Goal: Transaction & Acquisition: Purchase product/service

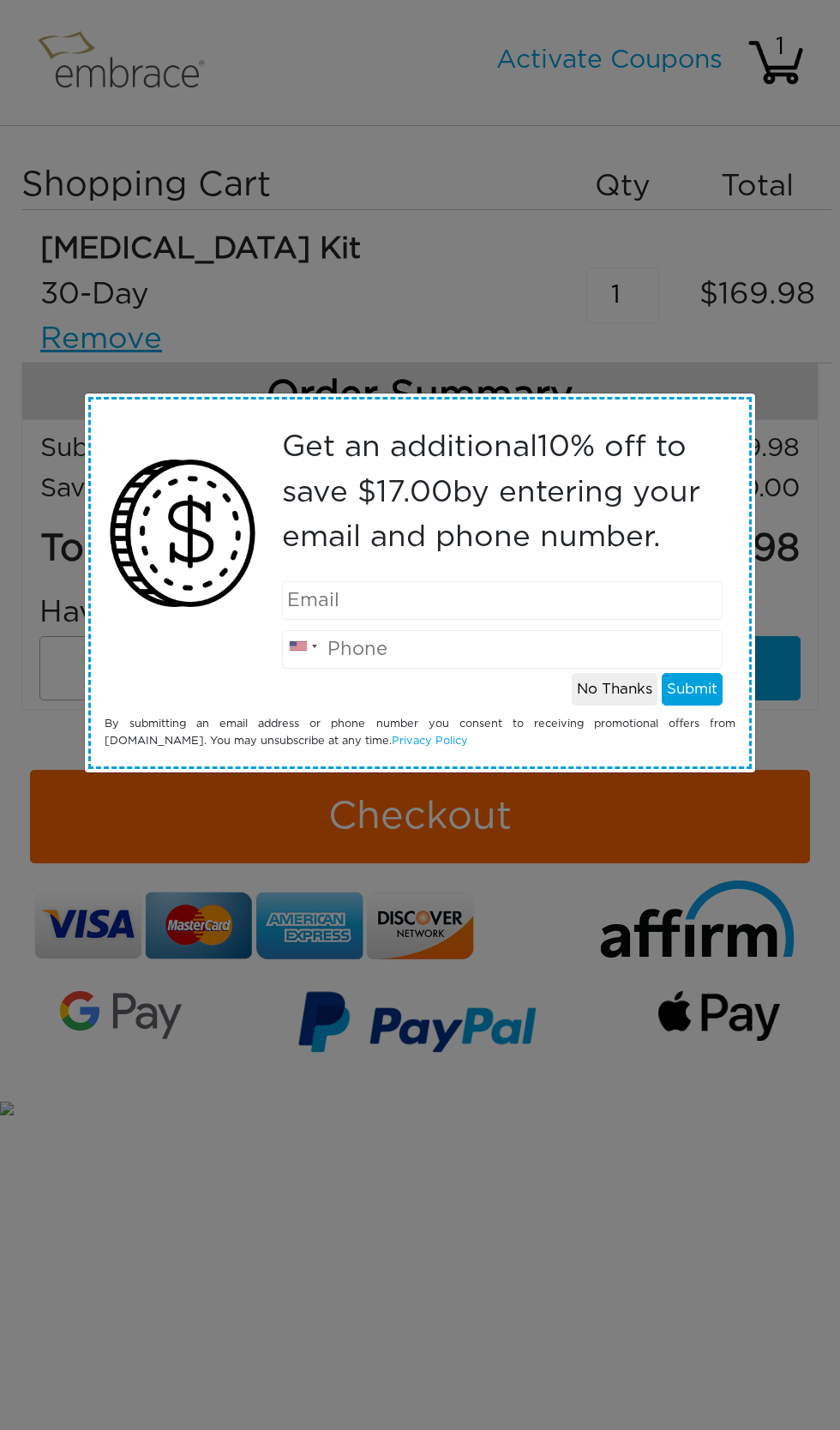
click at [616, 78] on div "Get an additional 10 % off to save $ 17.00 by entering your email and phone num…" at bounding box center [420, 715] width 840 height 1430
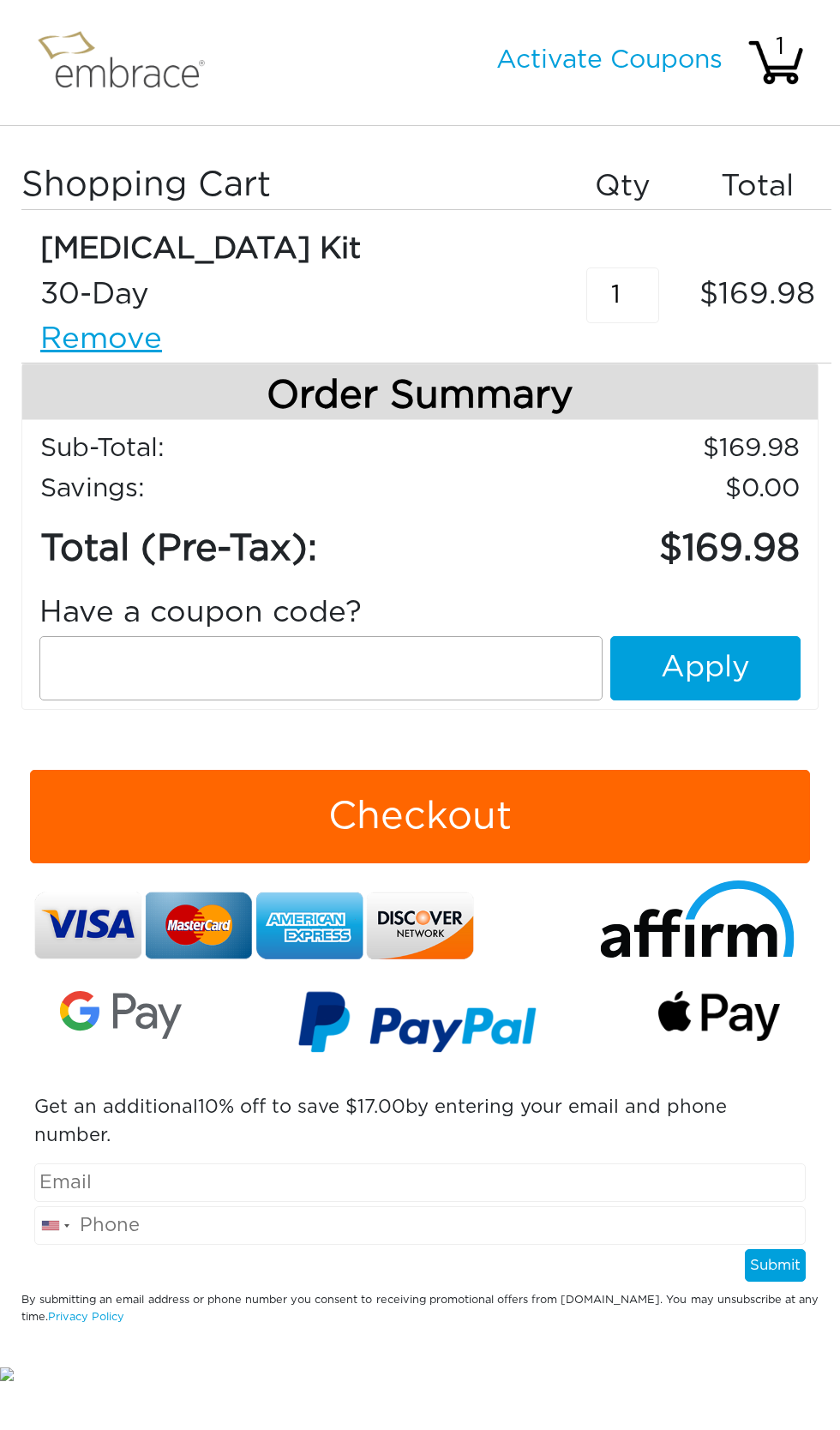
click at [605, 69] on link "Activate Coupons" at bounding box center [610, 60] width 226 height 26
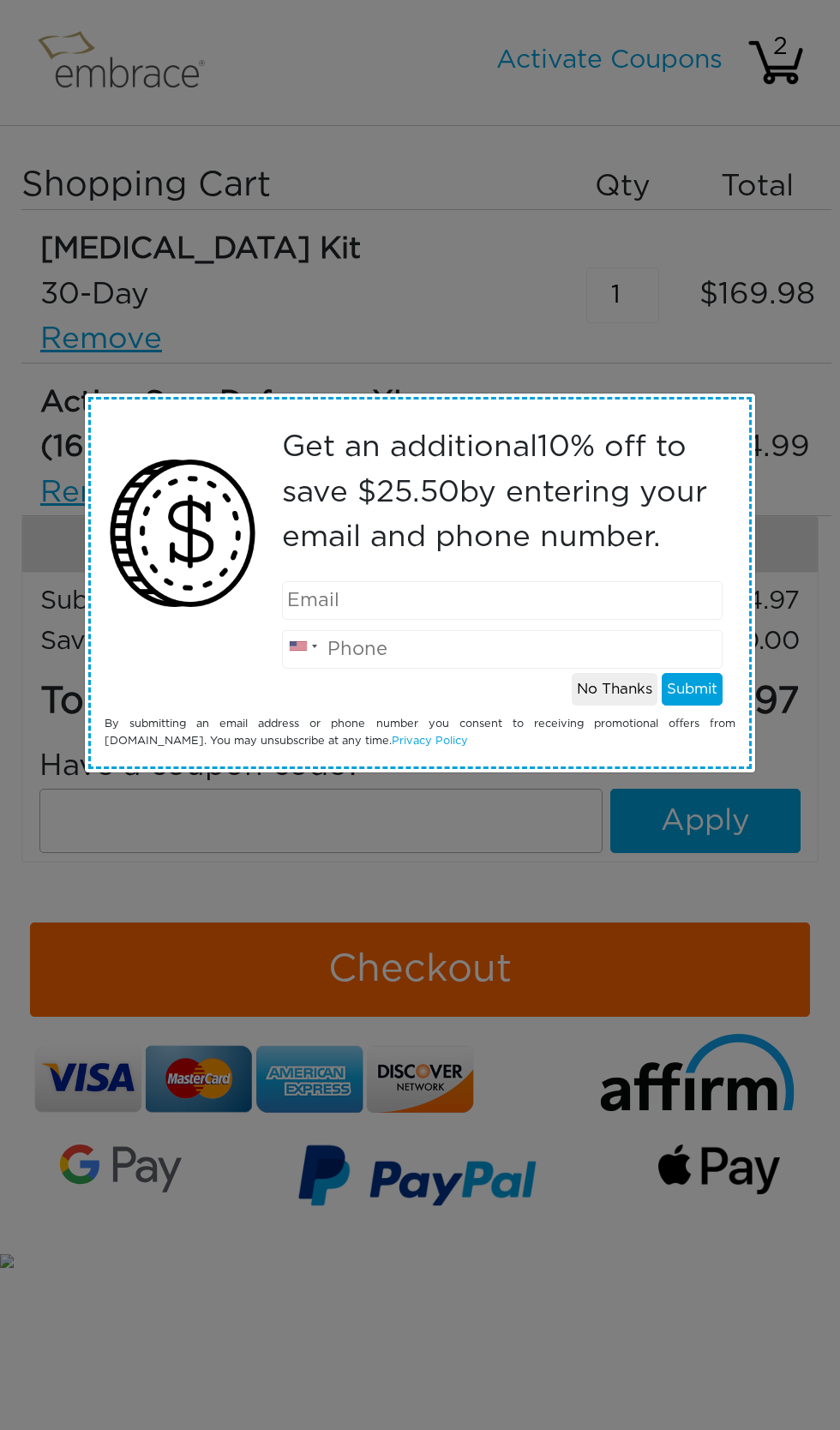
click at [397, 862] on div "Get an additional 10 % off to save $ 25.50 by entering your email and phone num…" at bounding box center [420, 715] width 840 height 1430
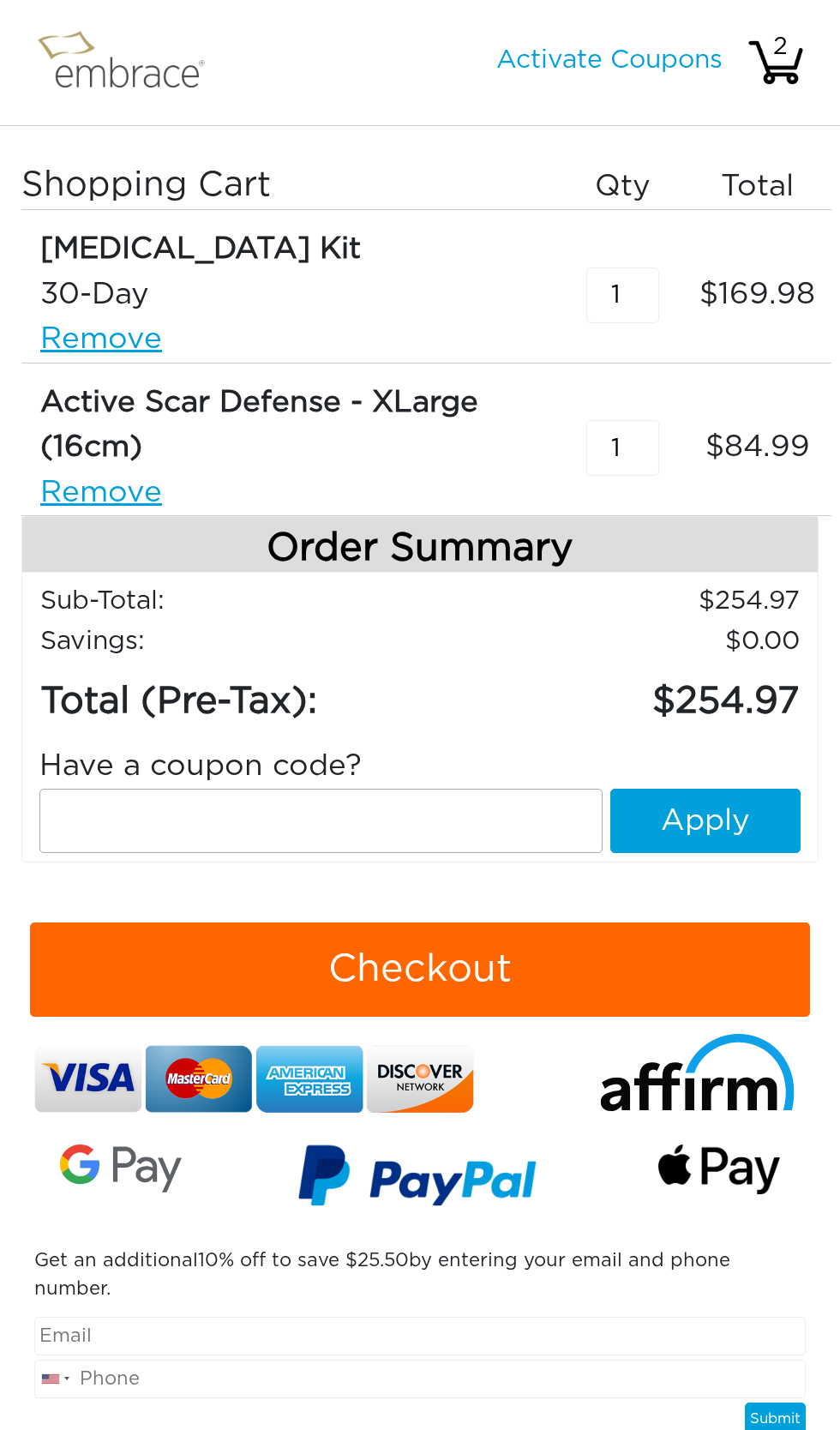
click at [160, 847] on input "text" at bounding box center [321, 821] width 563 height 65
click at [115, 354] on link "Remove" at bounding box center [291, 340] width 500 height 46
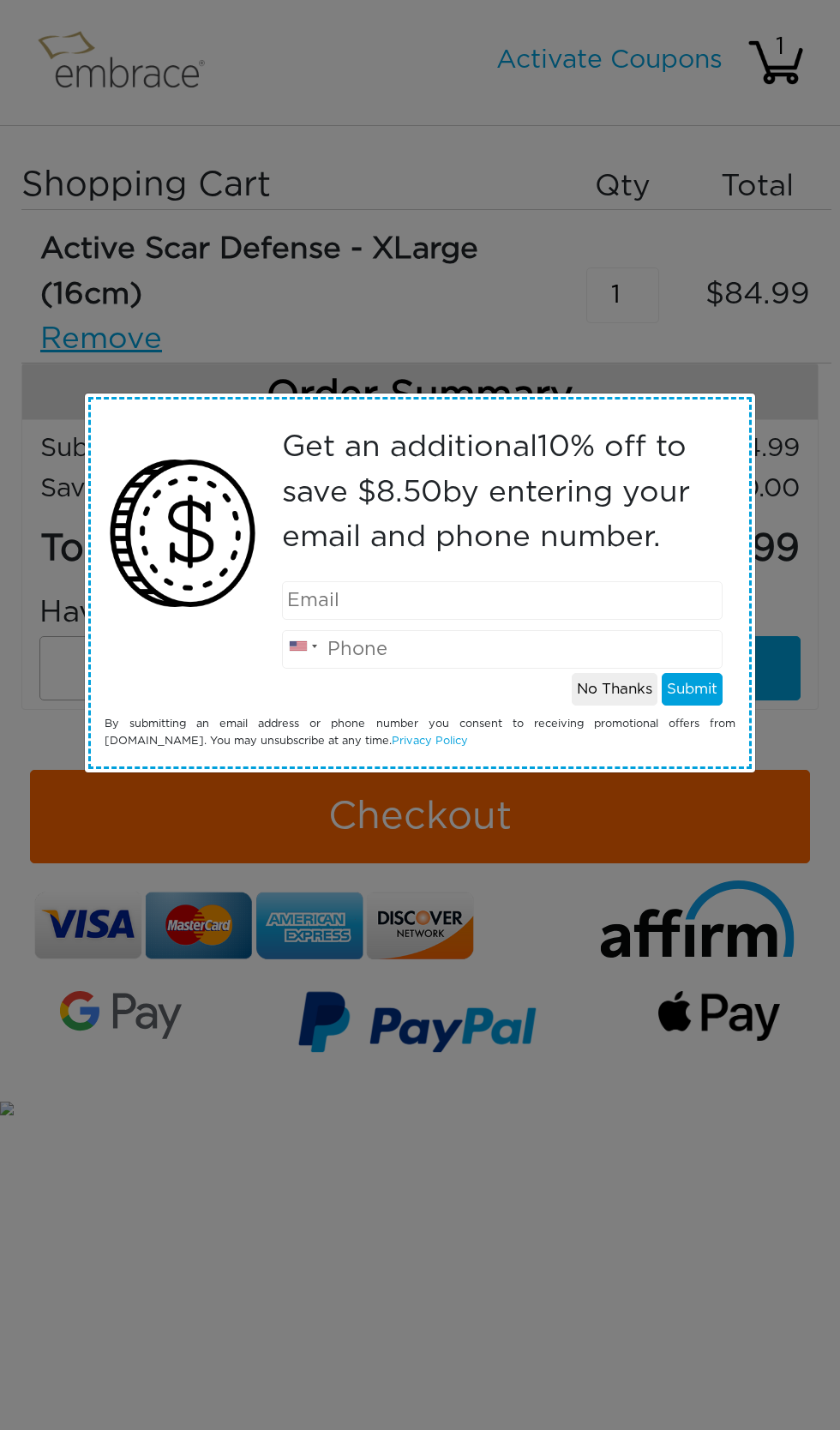
click at [610, 687] on button "No Thanks" at bounding box center [614, 689] width 85 height 33
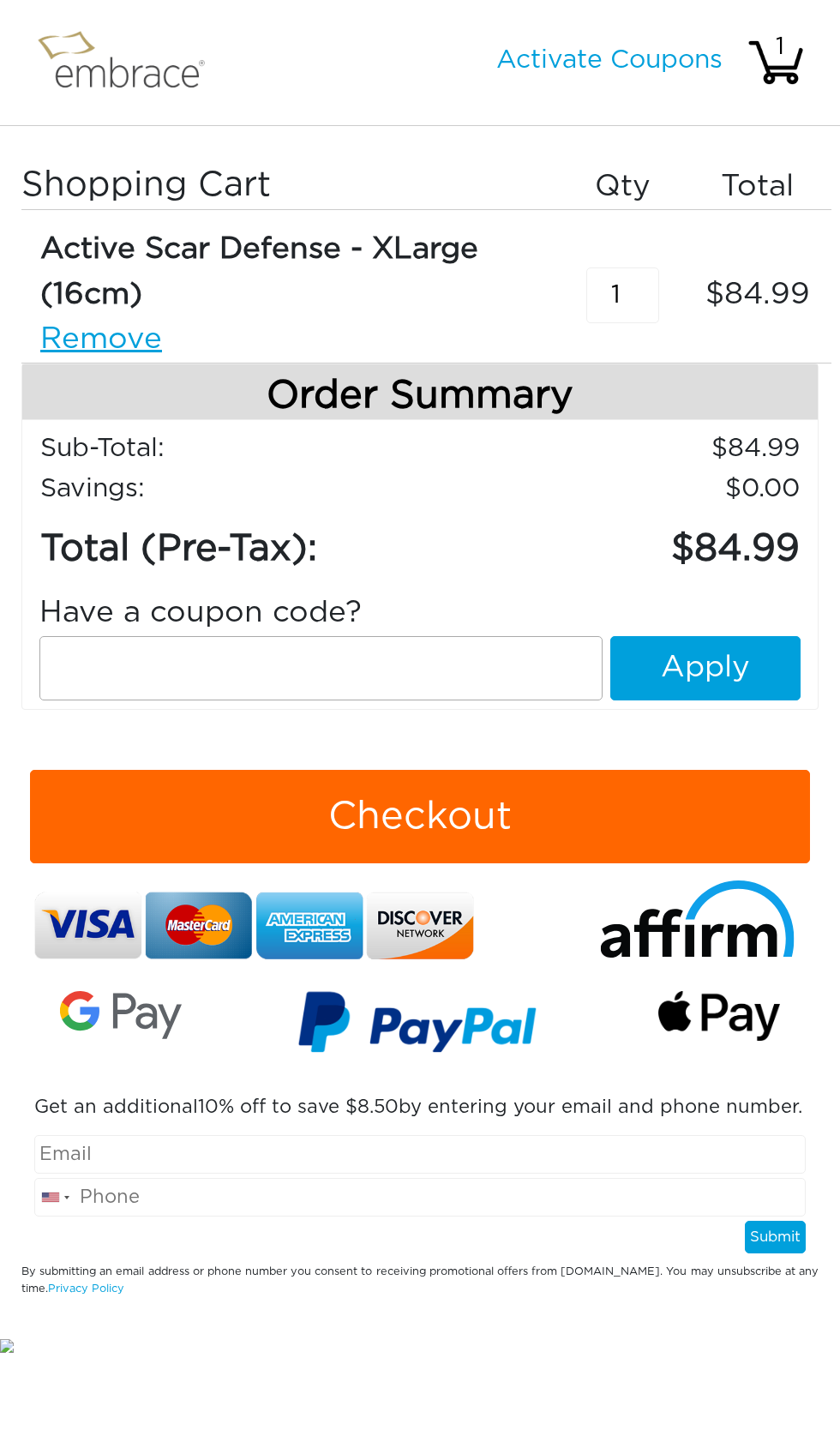
click at [272, 670] on input "text" at bounding box center [321, 668] width 563 height 65
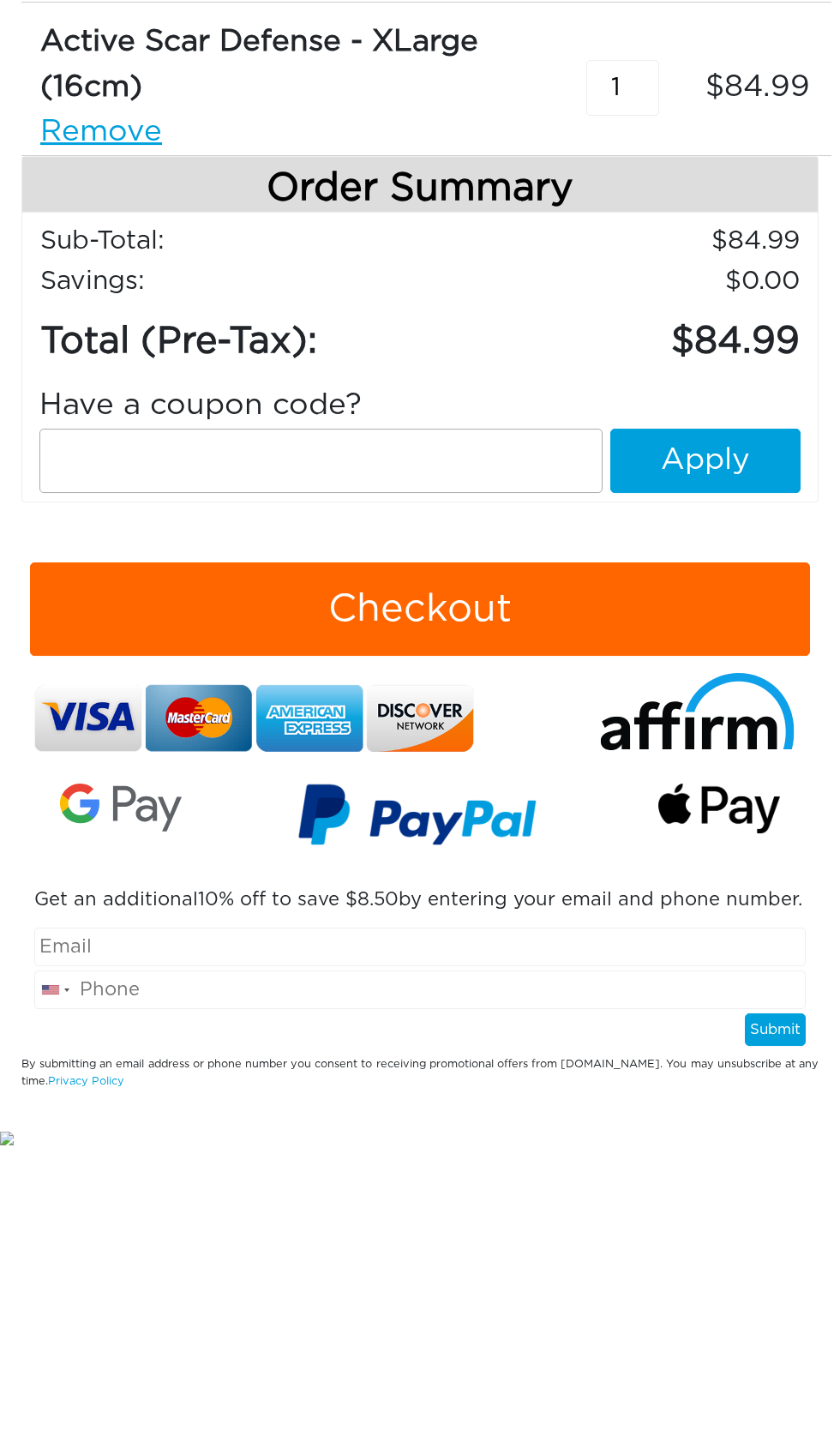
click at [73, 637] on input "text" at bounding box center [321, 668] width 563 height 65
paste input "STACKANDSAVE"
type input "STACKANDSAVE"
click at [712, 637] on button "Apply" at bounding box center [705, 668] width 191 height 65
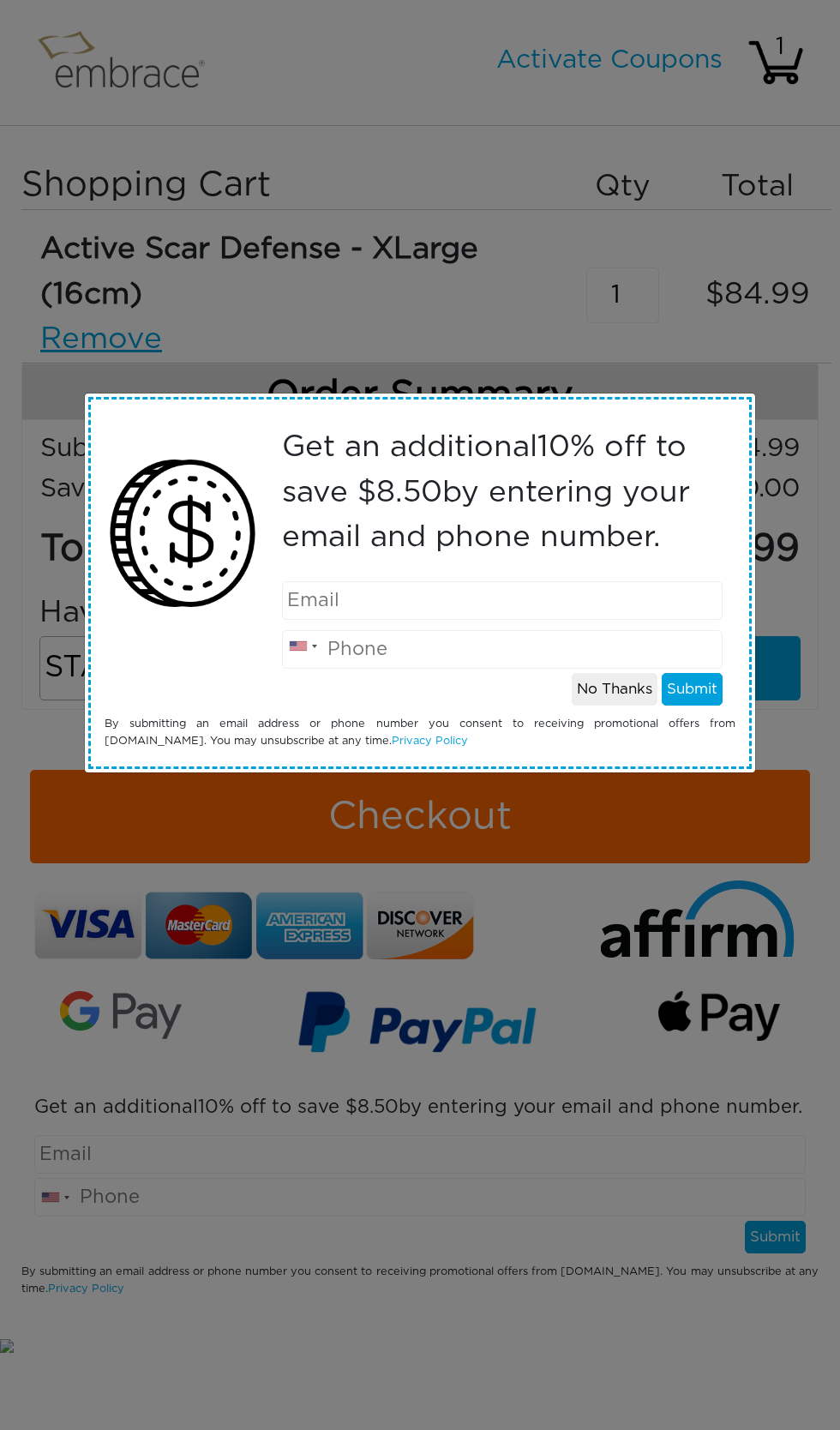
click at [412, 601] on input "email" at bounding box center [503, 600] width 442 height 39
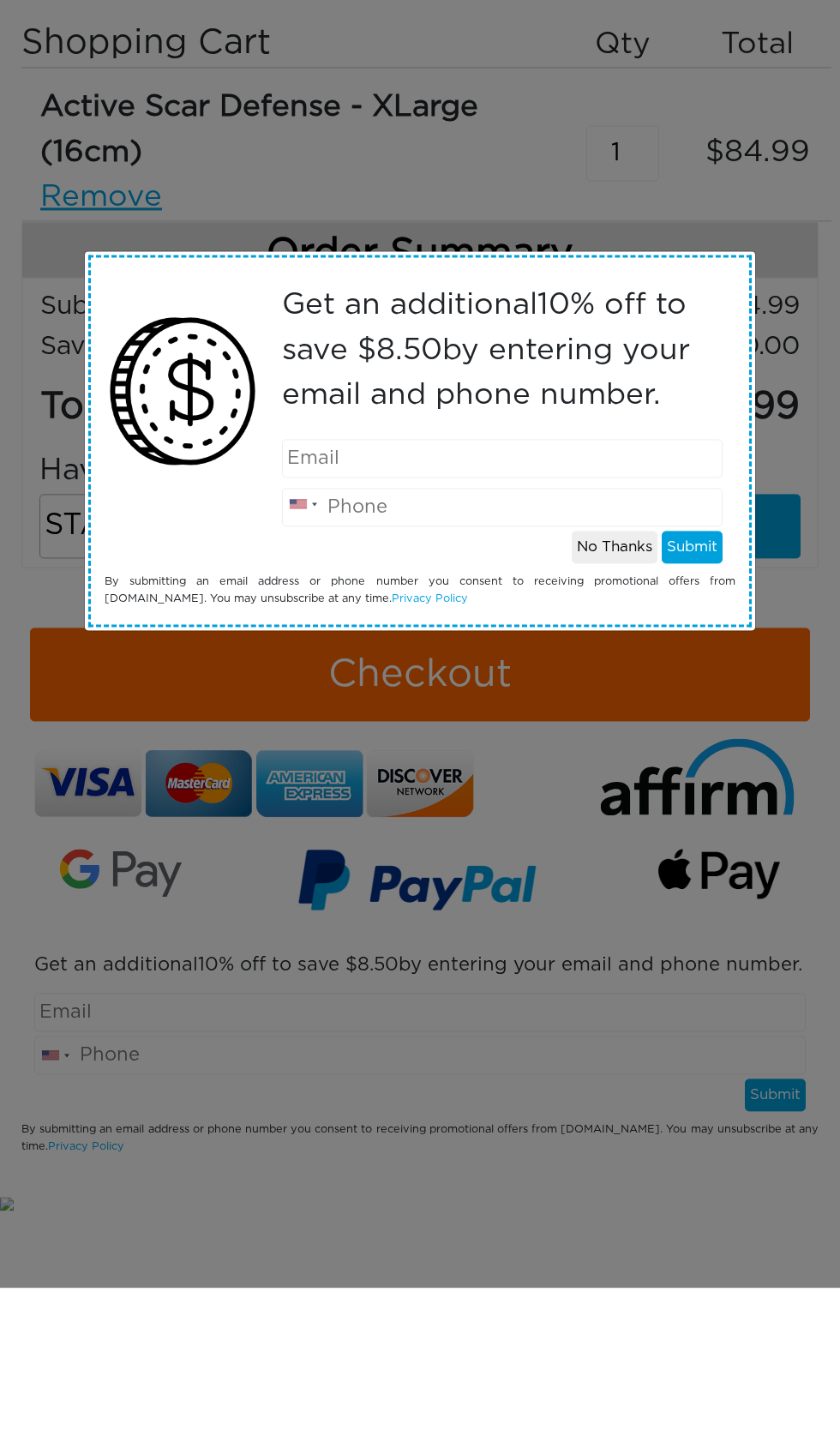
type input "starnurse@mac.com"
type input "9175794340"
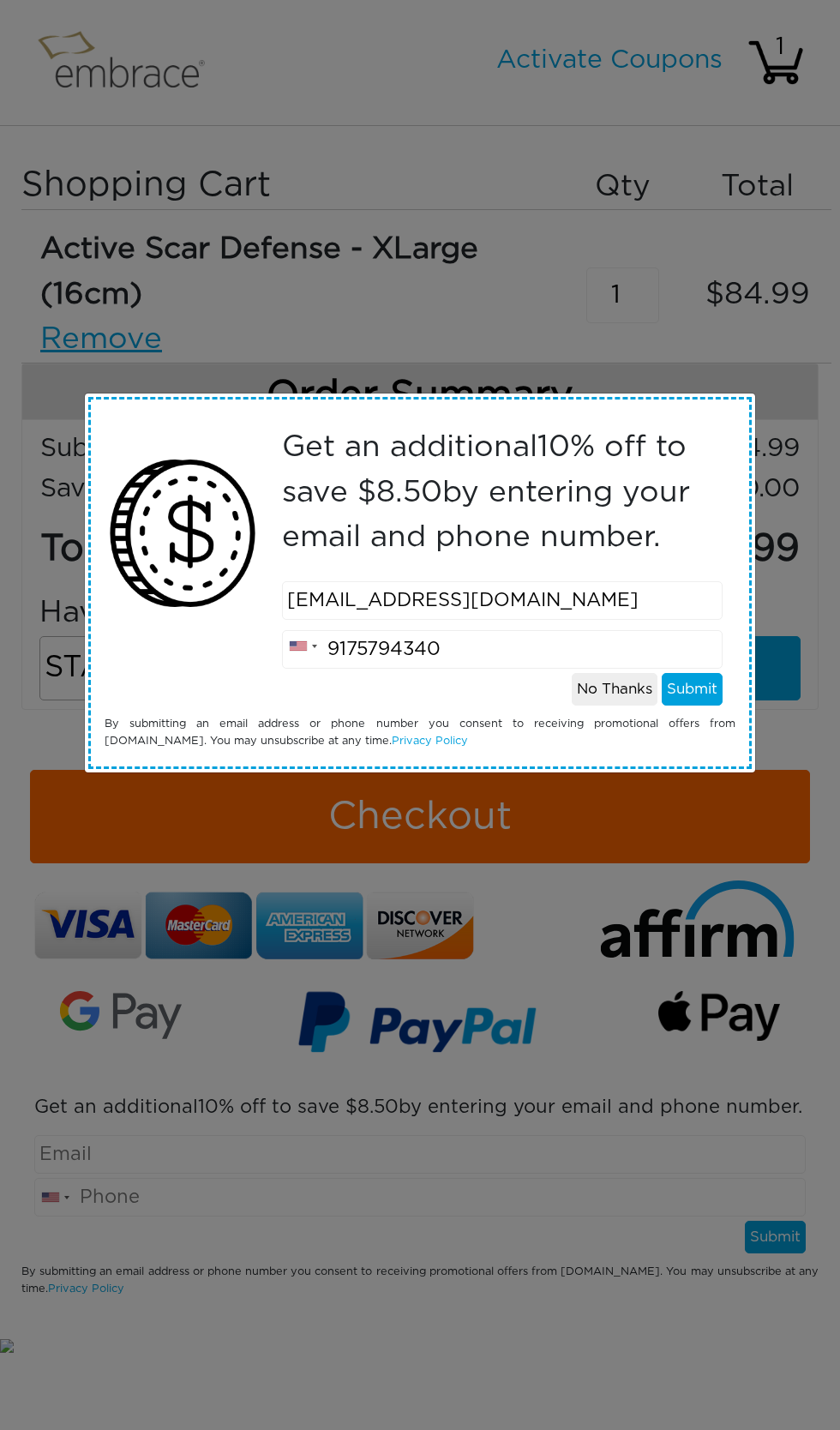
click at [699, 698] on button "Submit" at bounding box center [693, 689] width 61 height 33
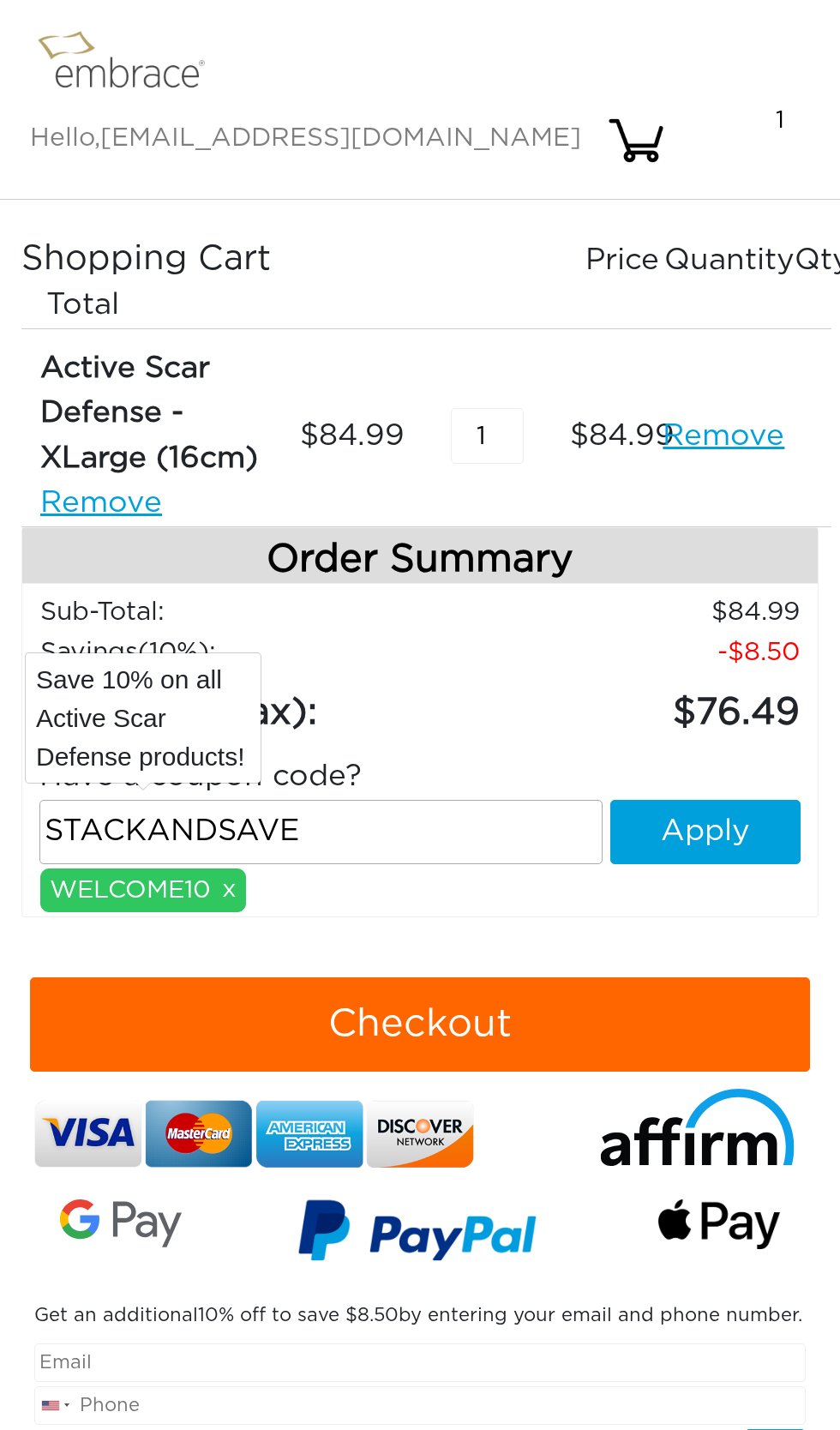
click at [162, 869] on div "WELCOME10 x" at bounding box center [143, 891] width 206 height 45
click at [731, 800] on button "Apply" at bounding box center [705, 832] width 191 height 65
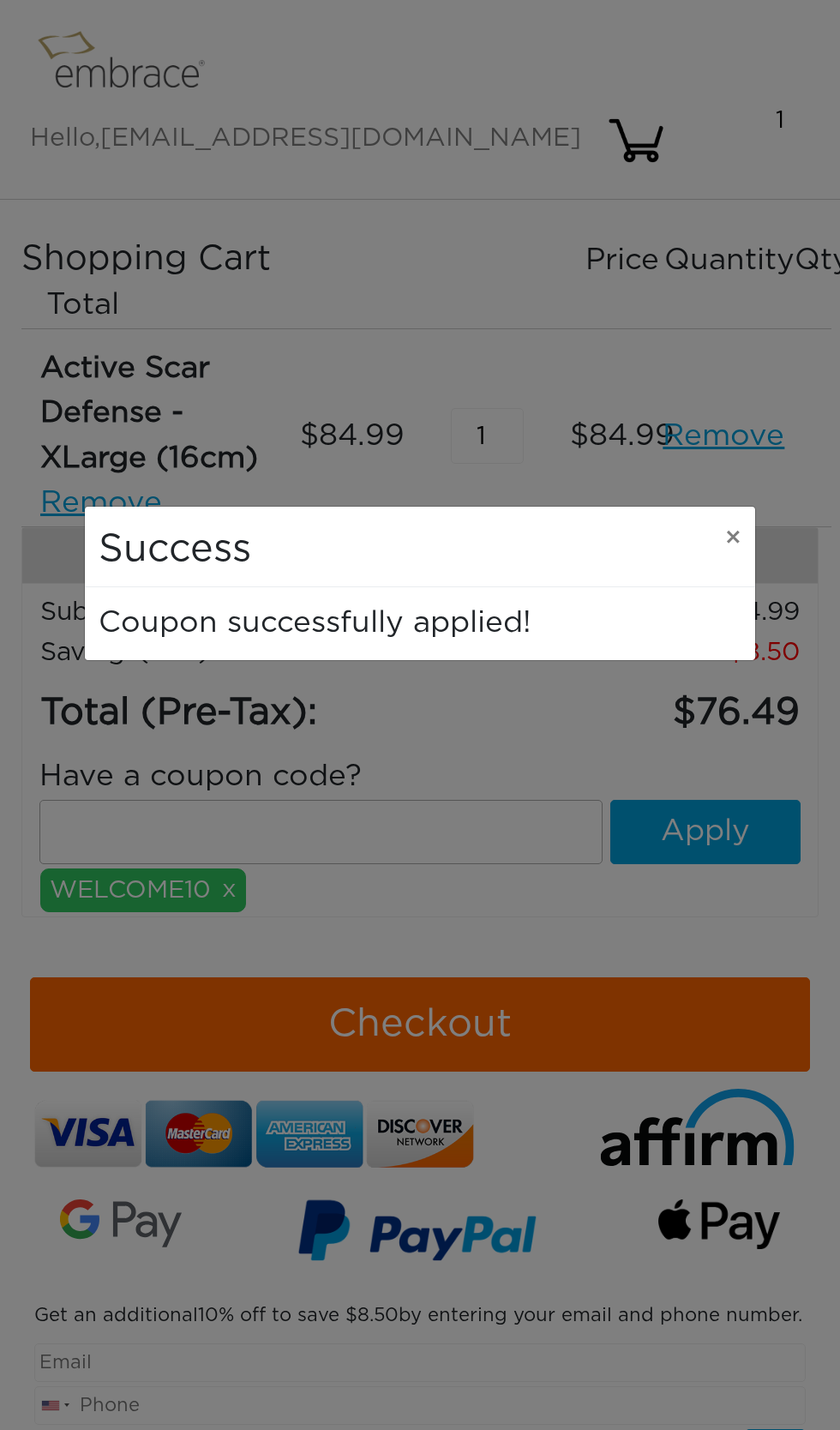
click at [726, 553] on button "×" at bounding box center [733, 539] width 44 height 65
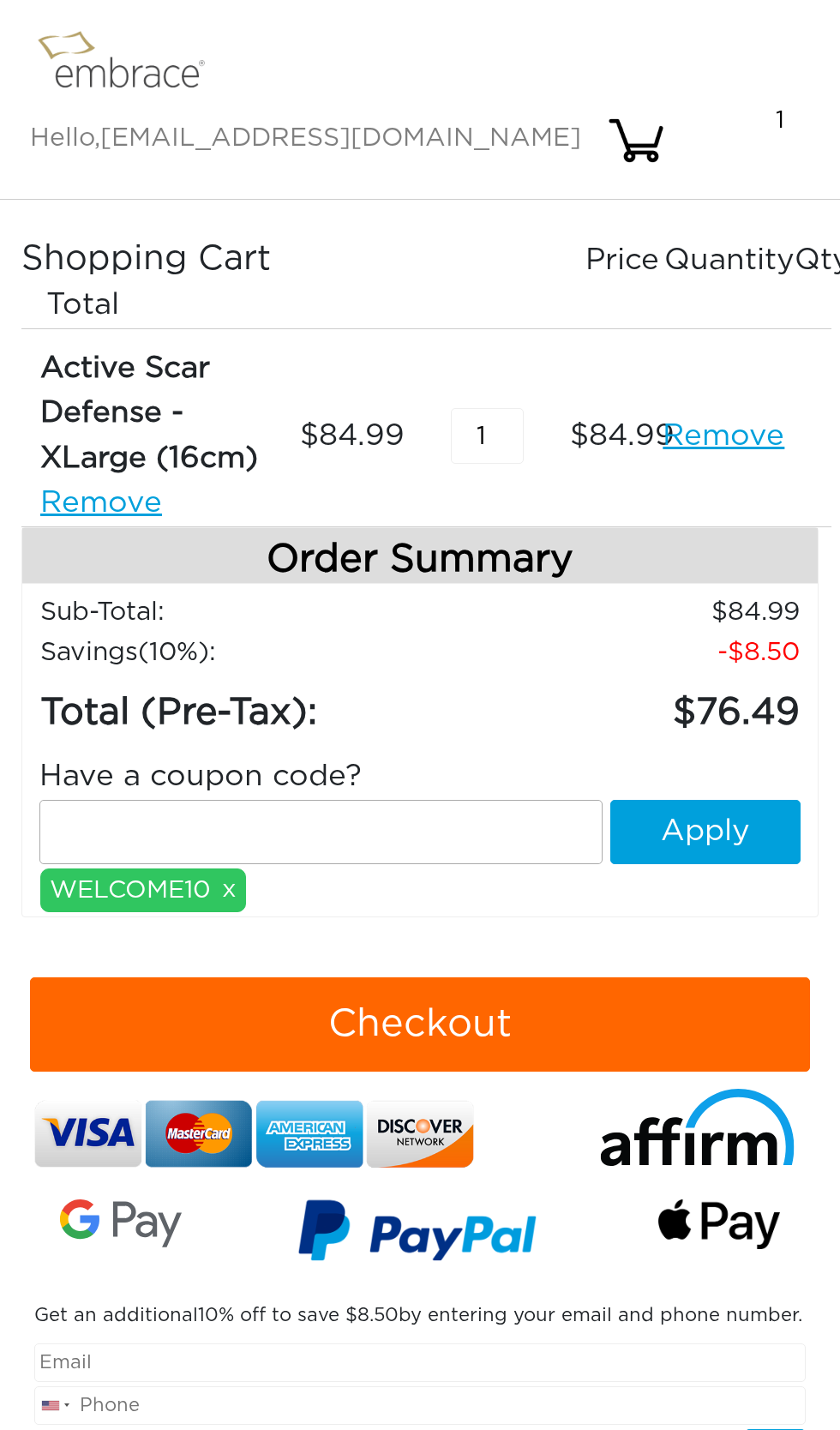
click at [262, 800] on input "text" at bounding box center [321, 832] width 563 height 65
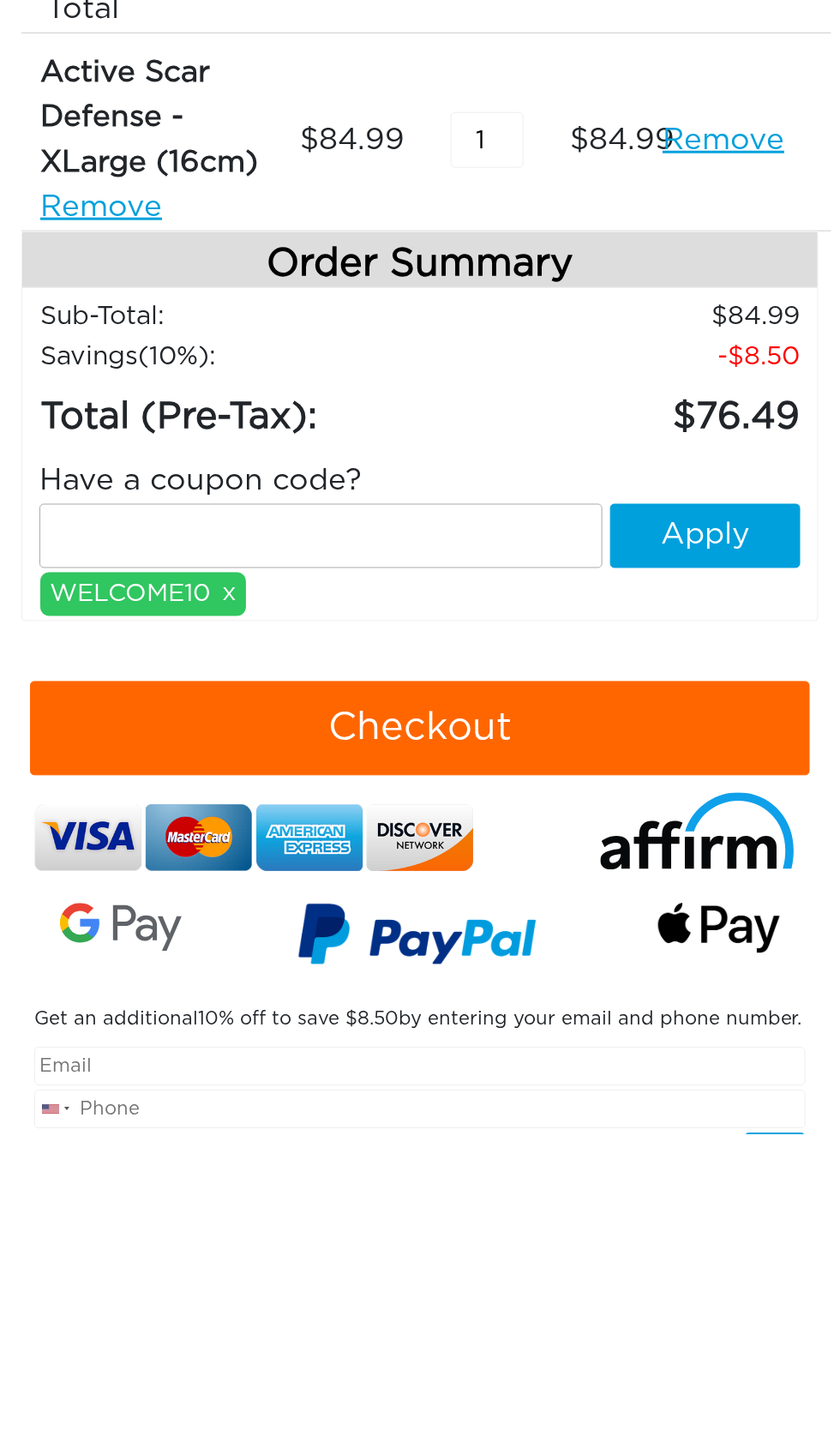
click at [140, 869] on div "WELCOME10 x" at bounding box center [143, 891] width 206 height 45
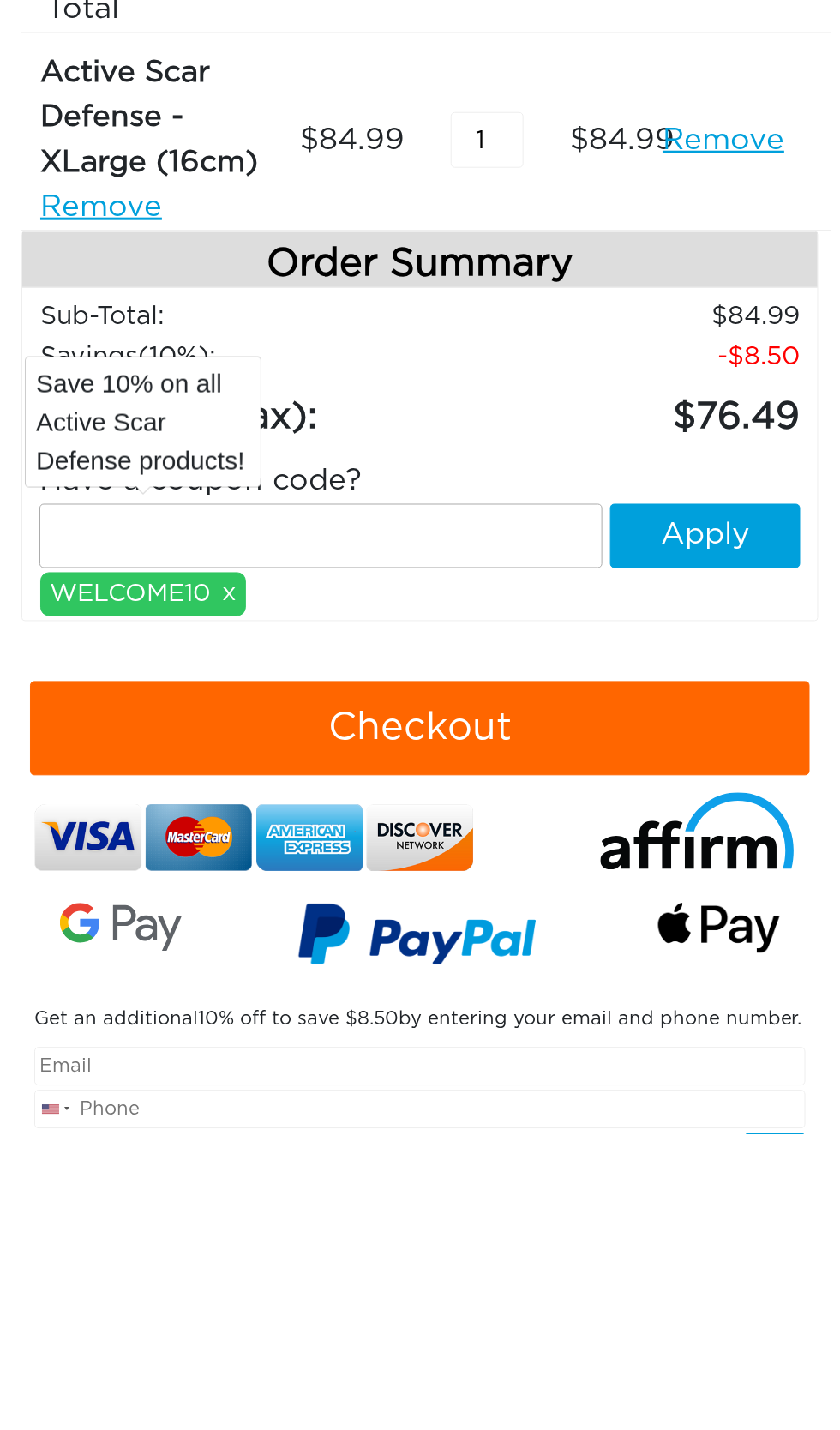
scroll to position [58, 0]
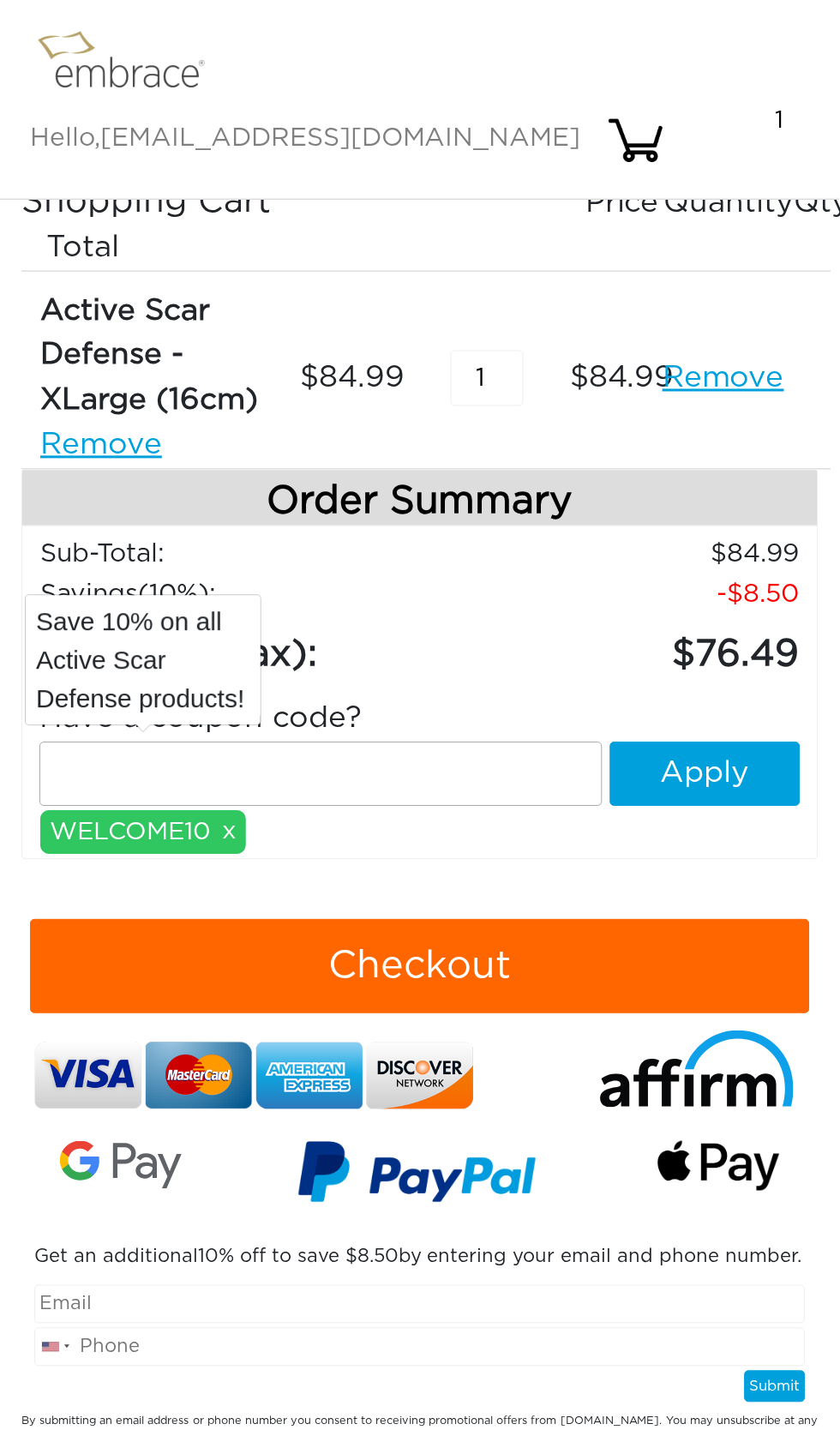
click at [711, 743] on button "Apply" at bounding box center [705, 775] width 191 height 65
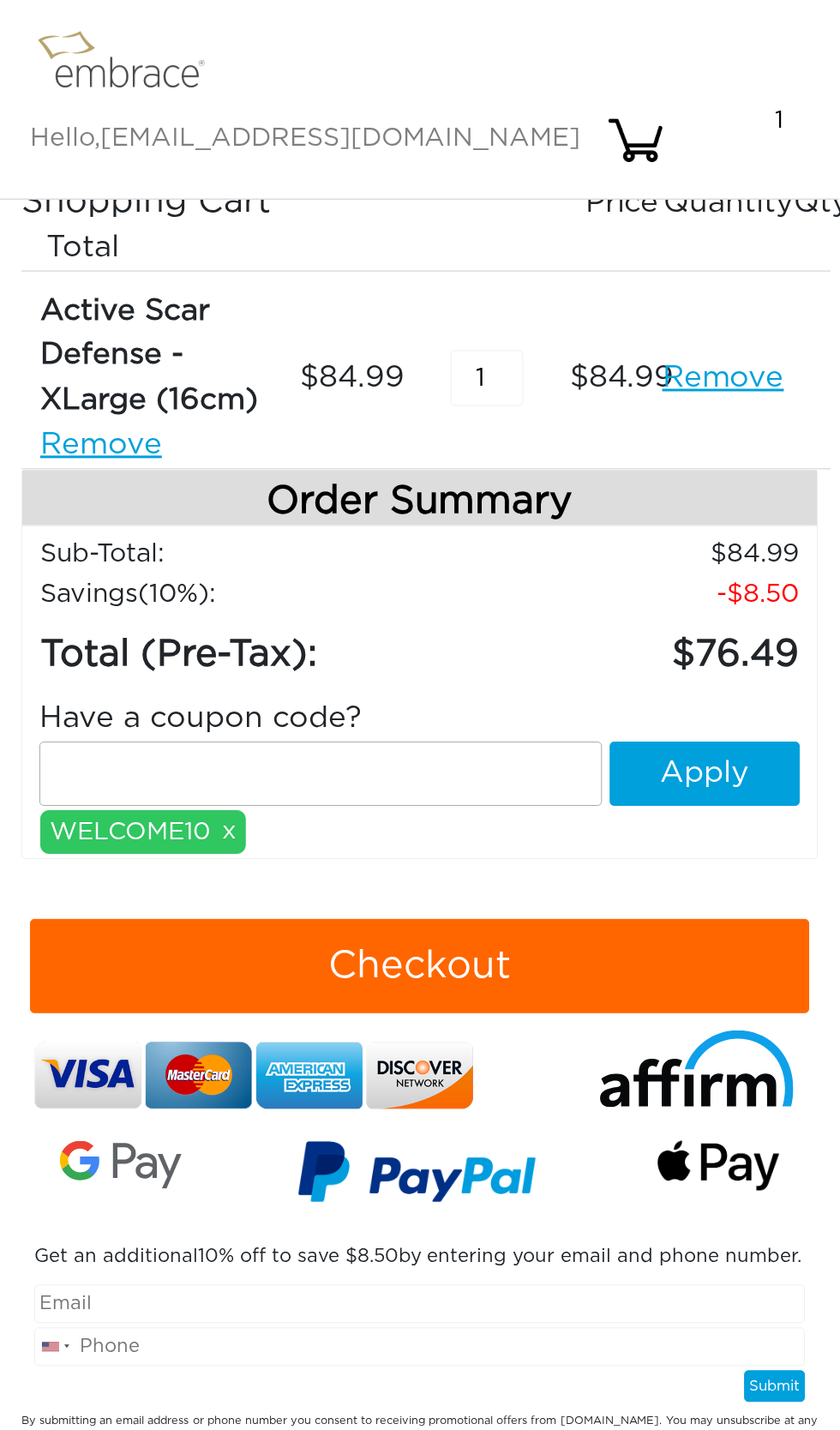
click at [706, 743] on button "Apply" at bounding box center [705, 775] width 191 height 65
click at [297, 743] on input "text" at bounding box center [321, 775] width 563 height 65
click at [365, 743] on input "WELCOME1" at bounding box center [321, 775] width 563 height 65
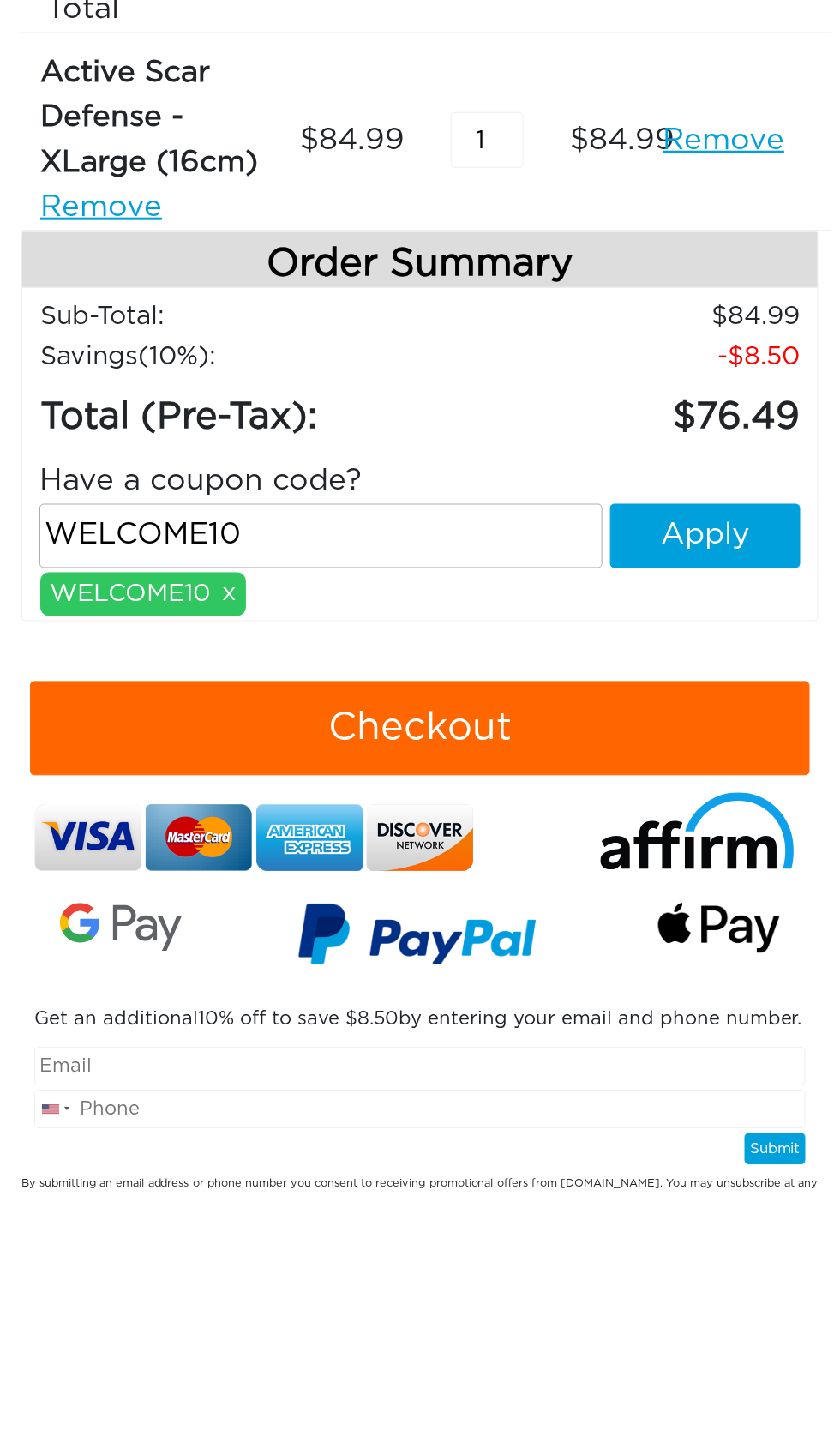
type input "WELCOME10"
click at [690, 743] on button "Apply" at bounding box center [705, 775] width 191 height 65
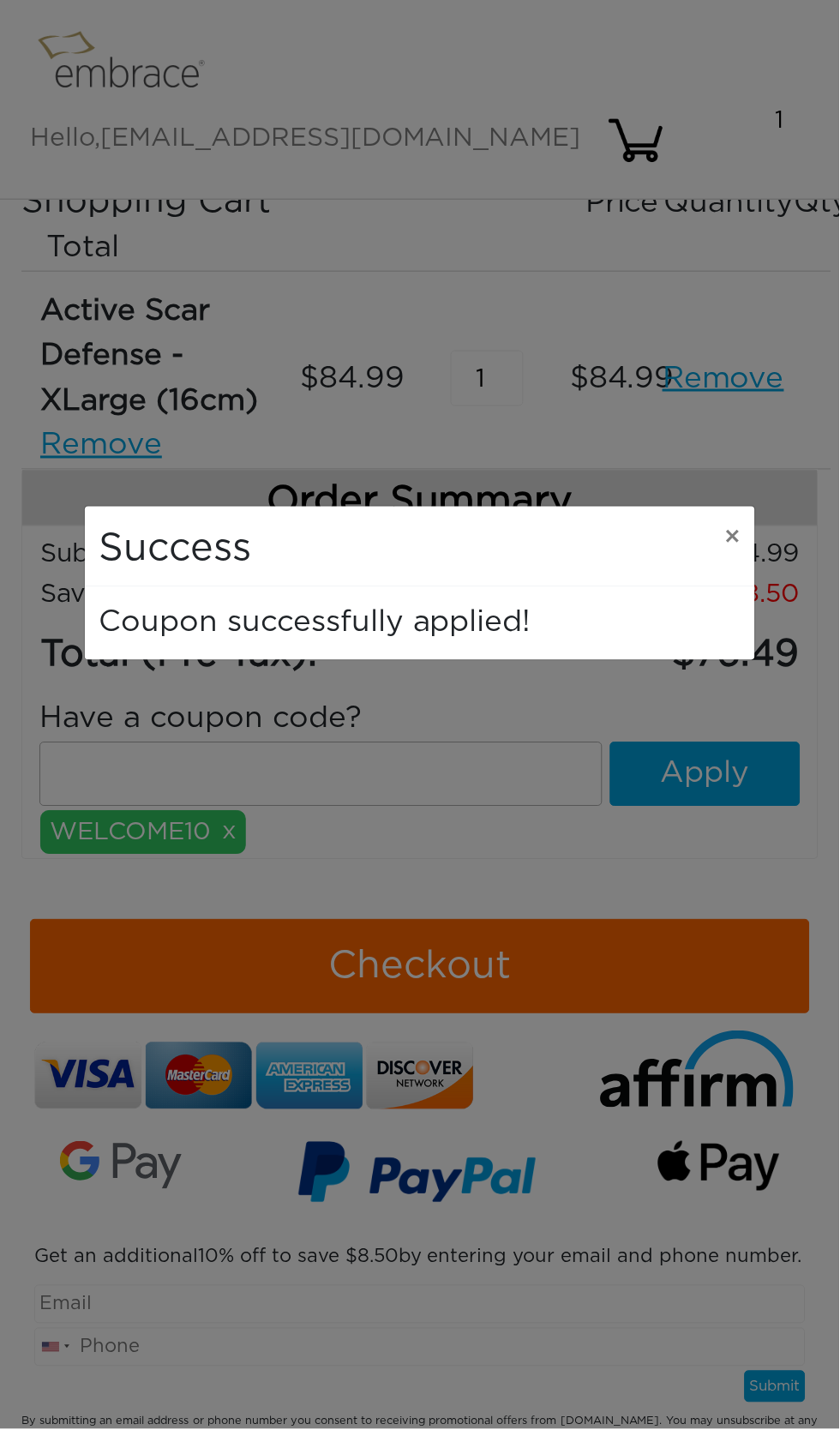
click at [737, 523] on button "×" at bounding box center [733, 539] width 44 height 65
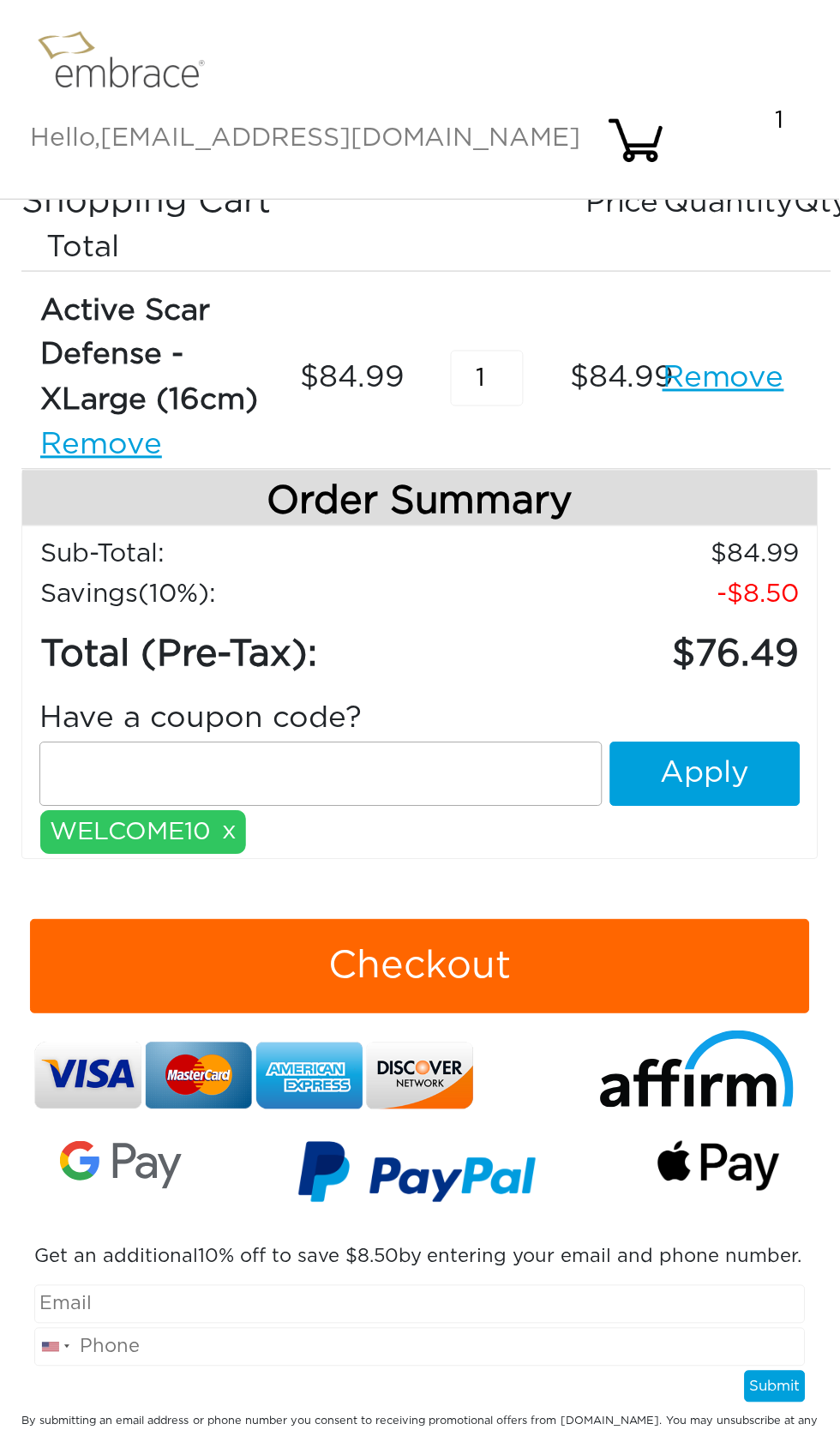
click at [453, 920] on button "Checkout" at bounding box center [420, 967] width 780 height 94
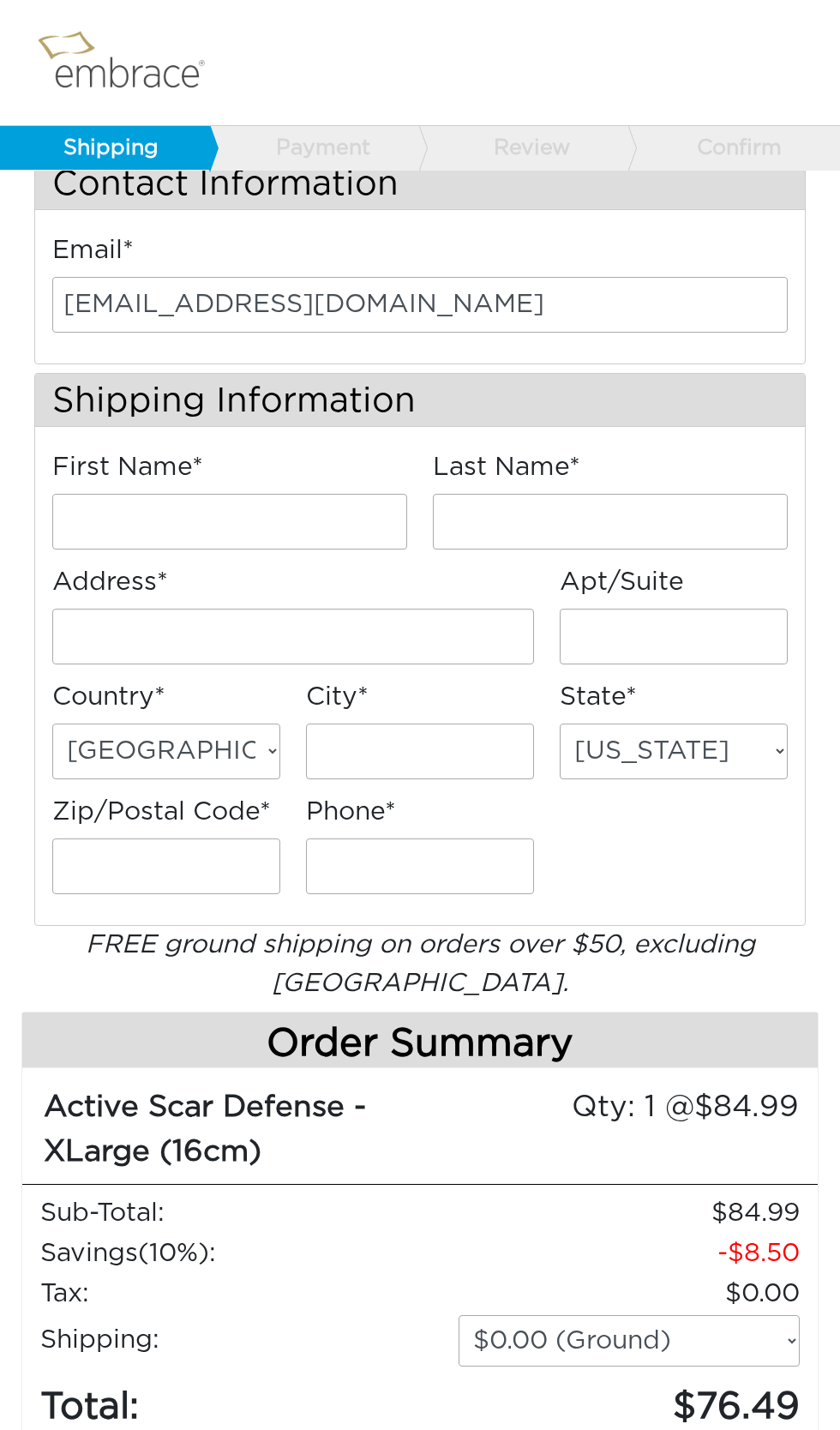
scroll to position [35, 0]
click at [259, 505] on input "First Name*" at bounding box center [230, 521] width 355 height 56
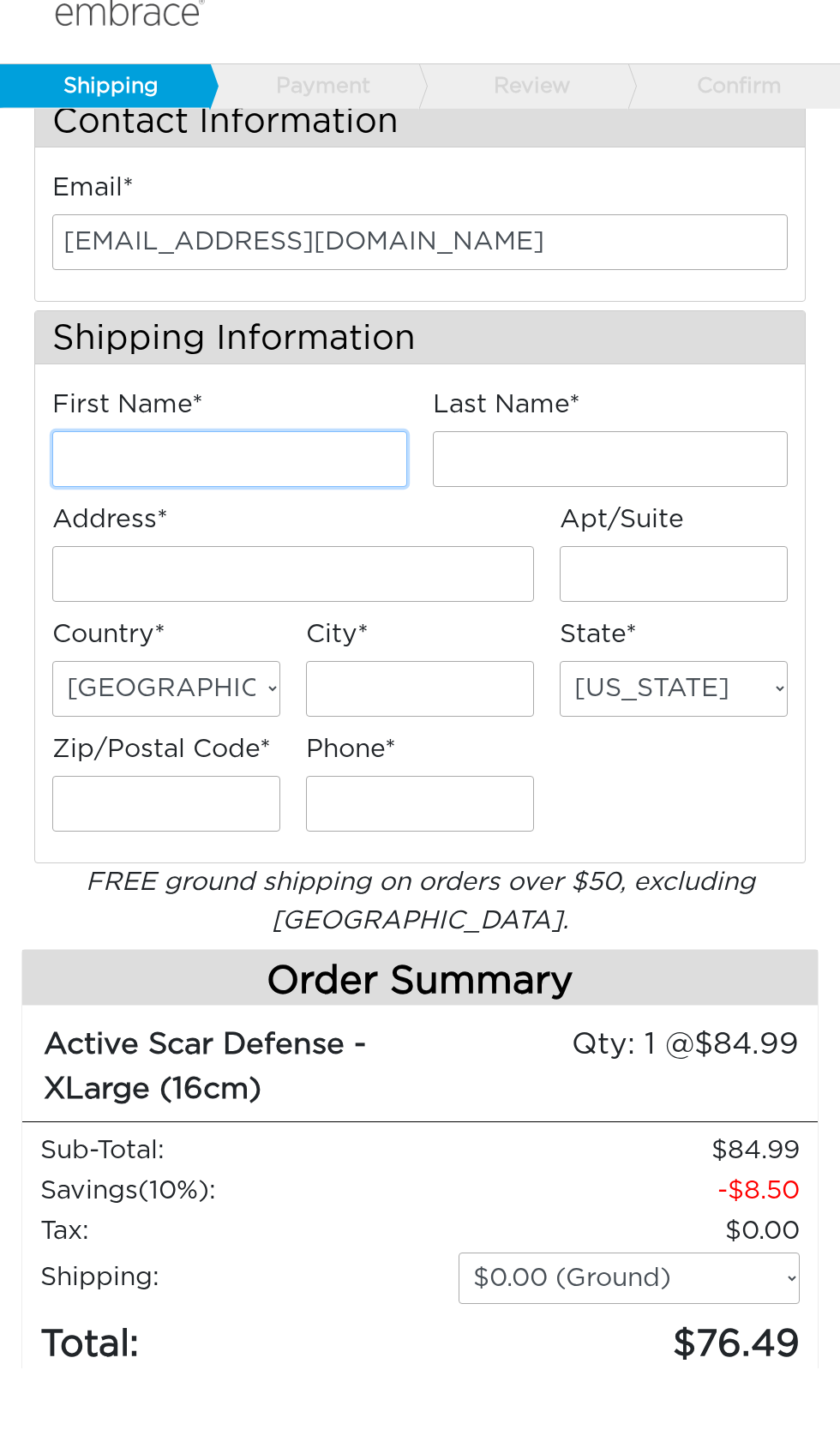
type input "Debbie"
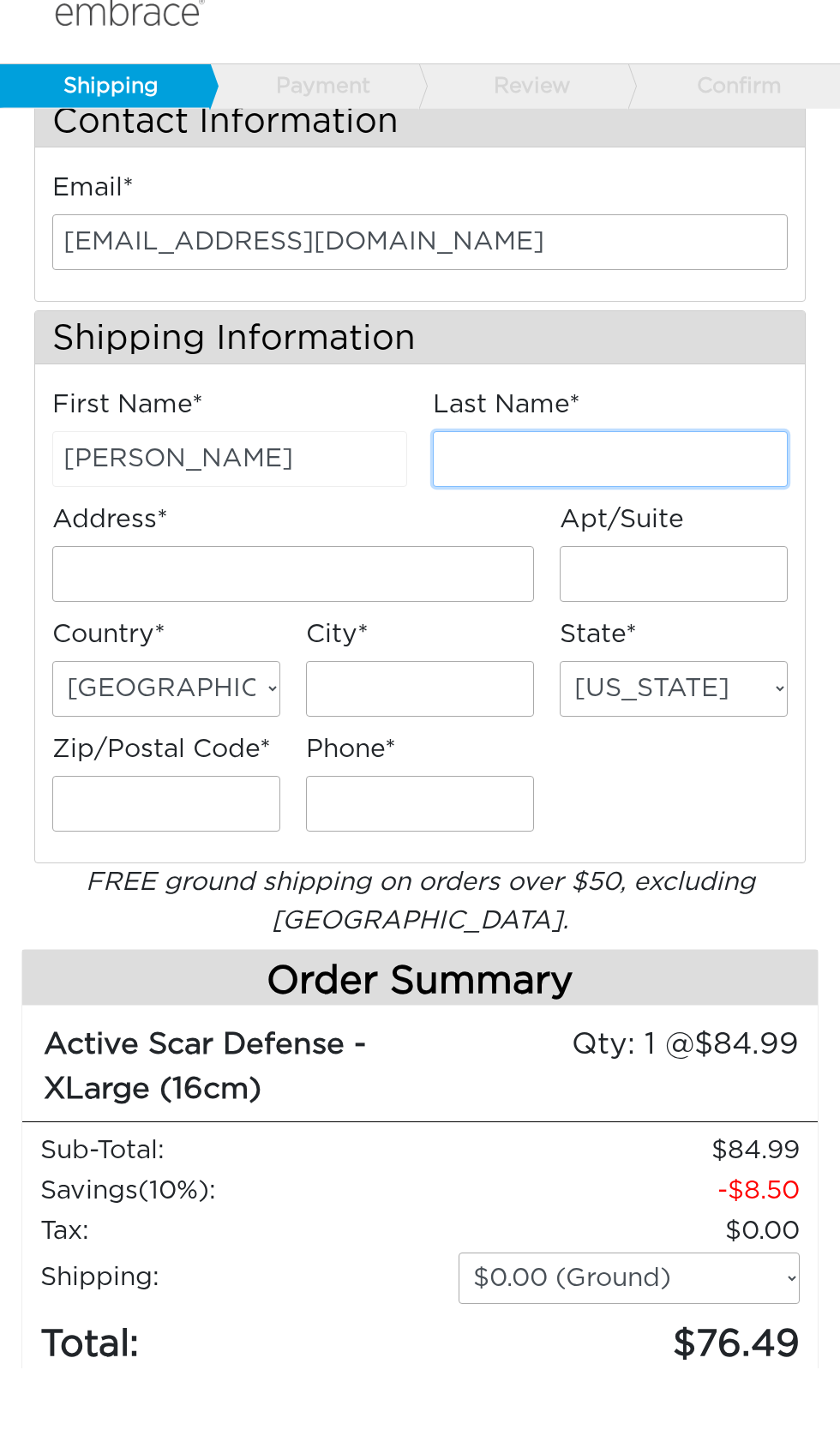
type input "Feder"
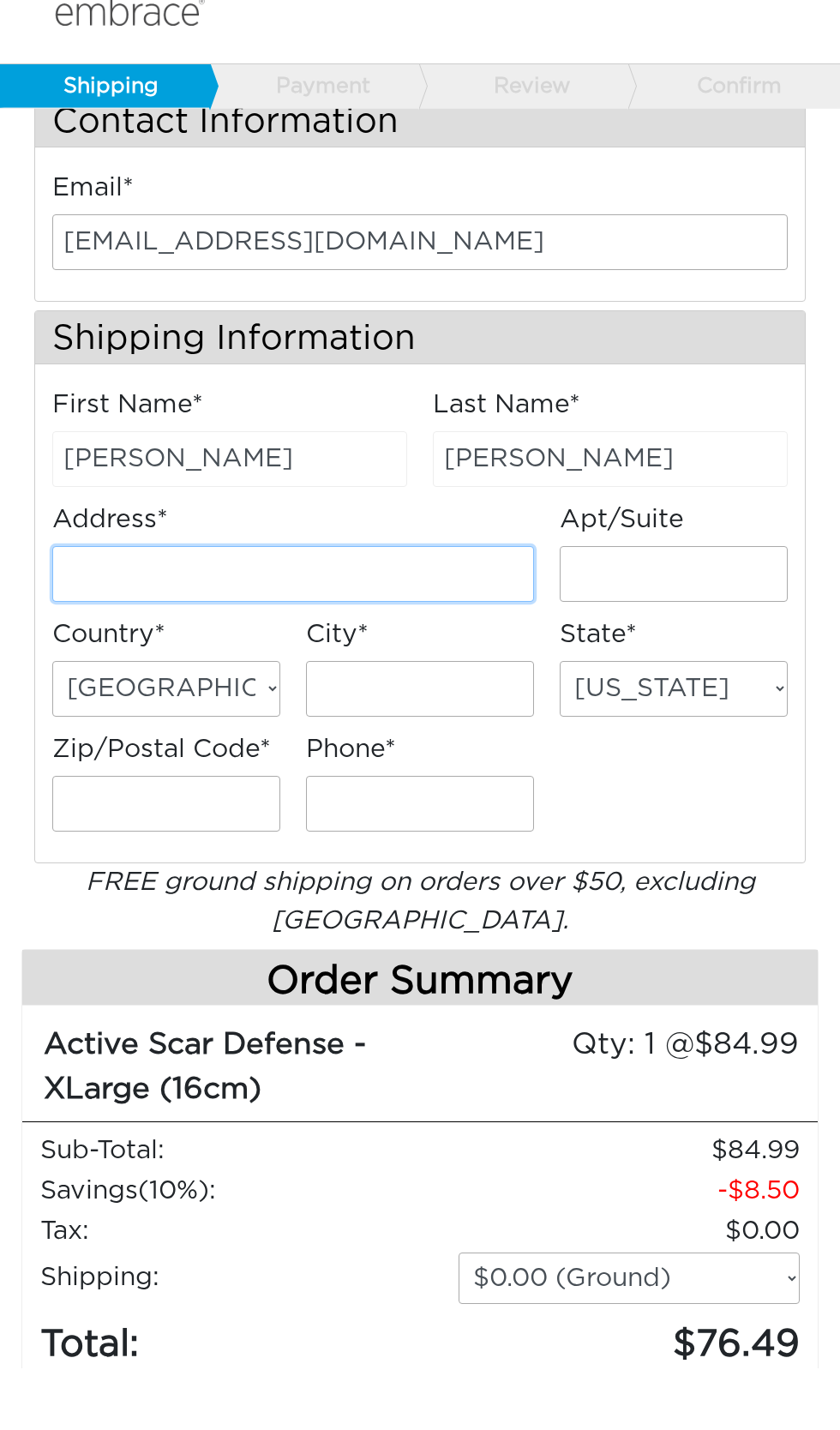
type input "460 Grand Blvd"
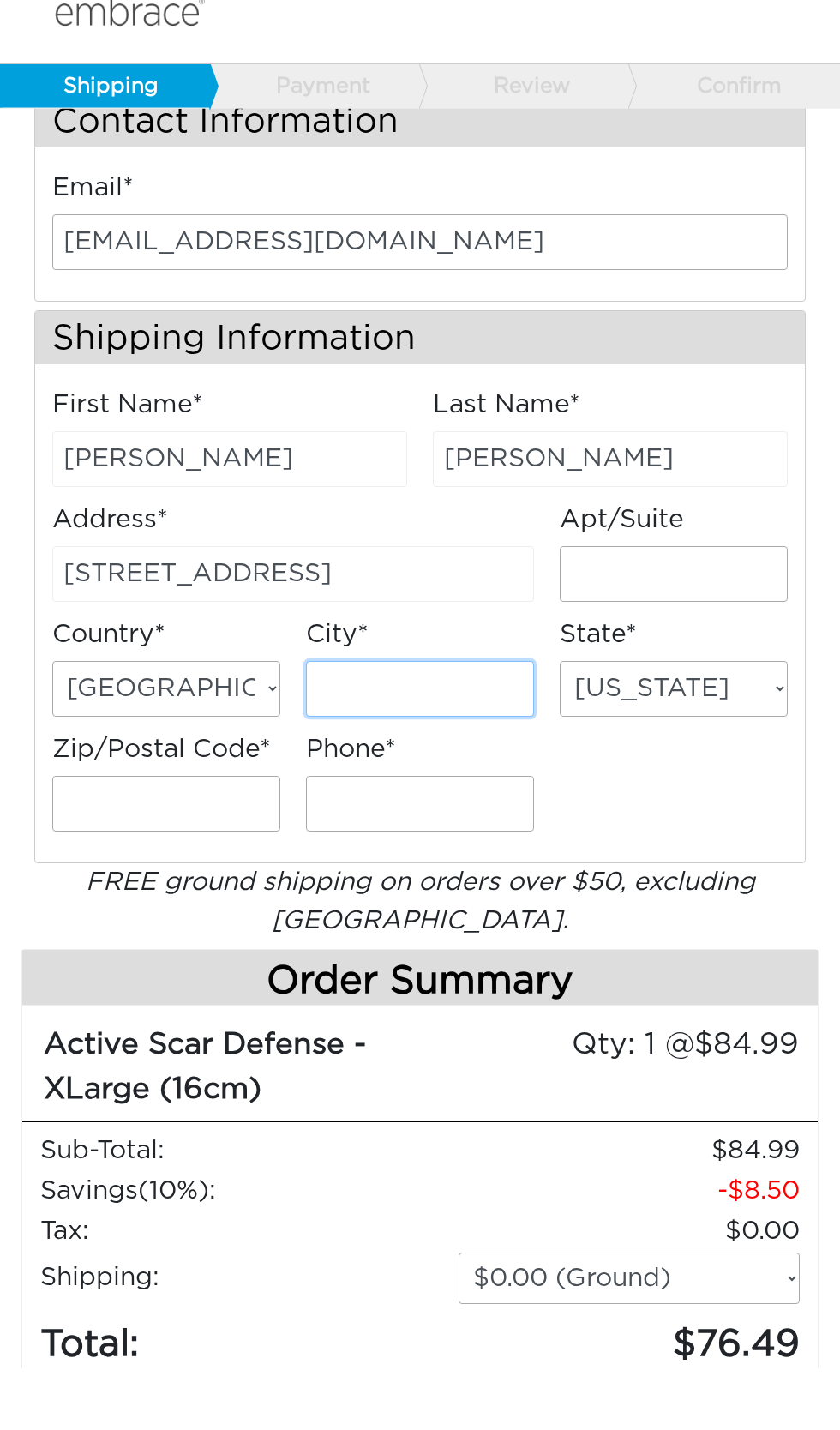
type input "Long Beach"
select select "NY"
type input "11561"
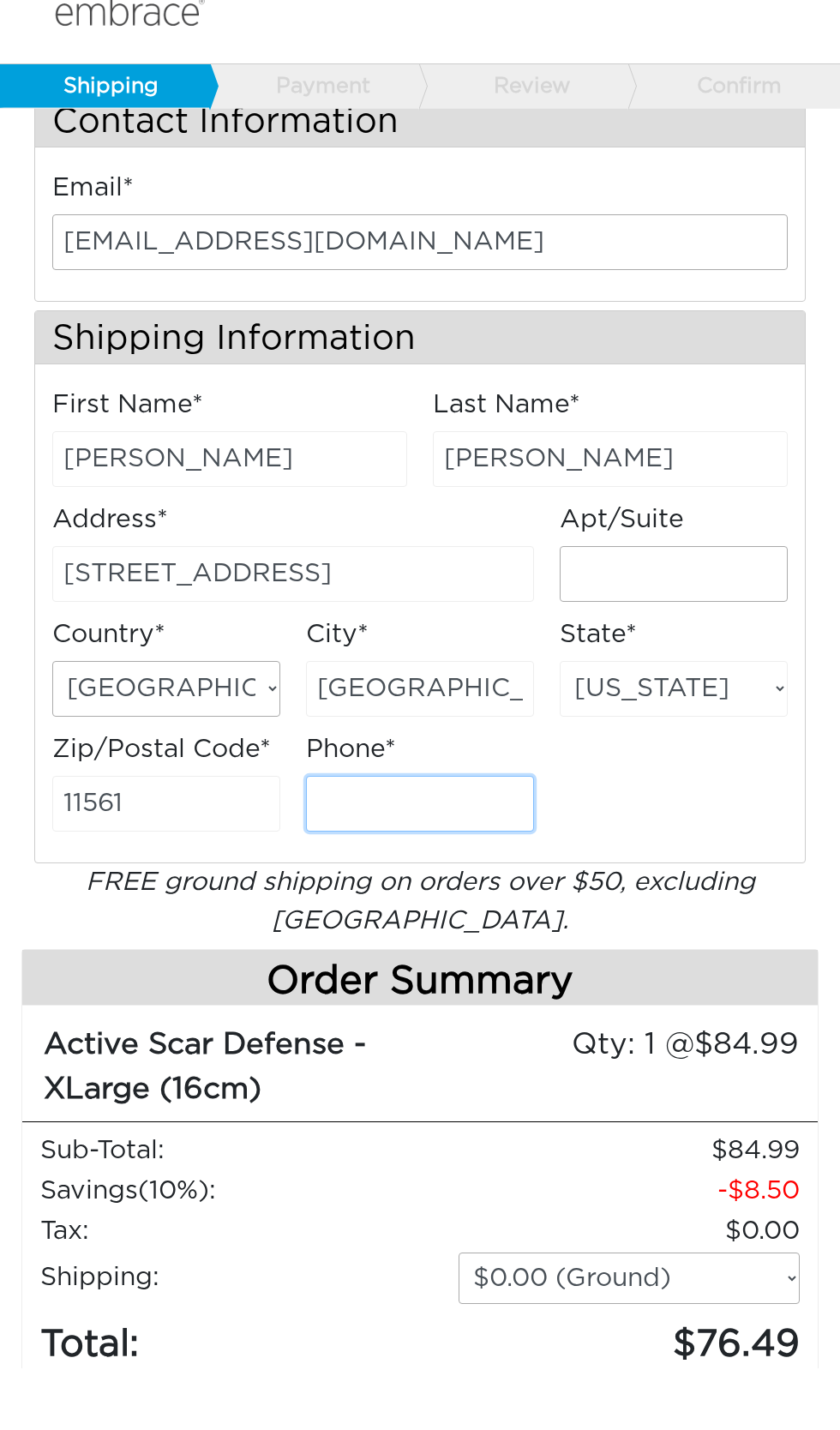
type input "9175794340"
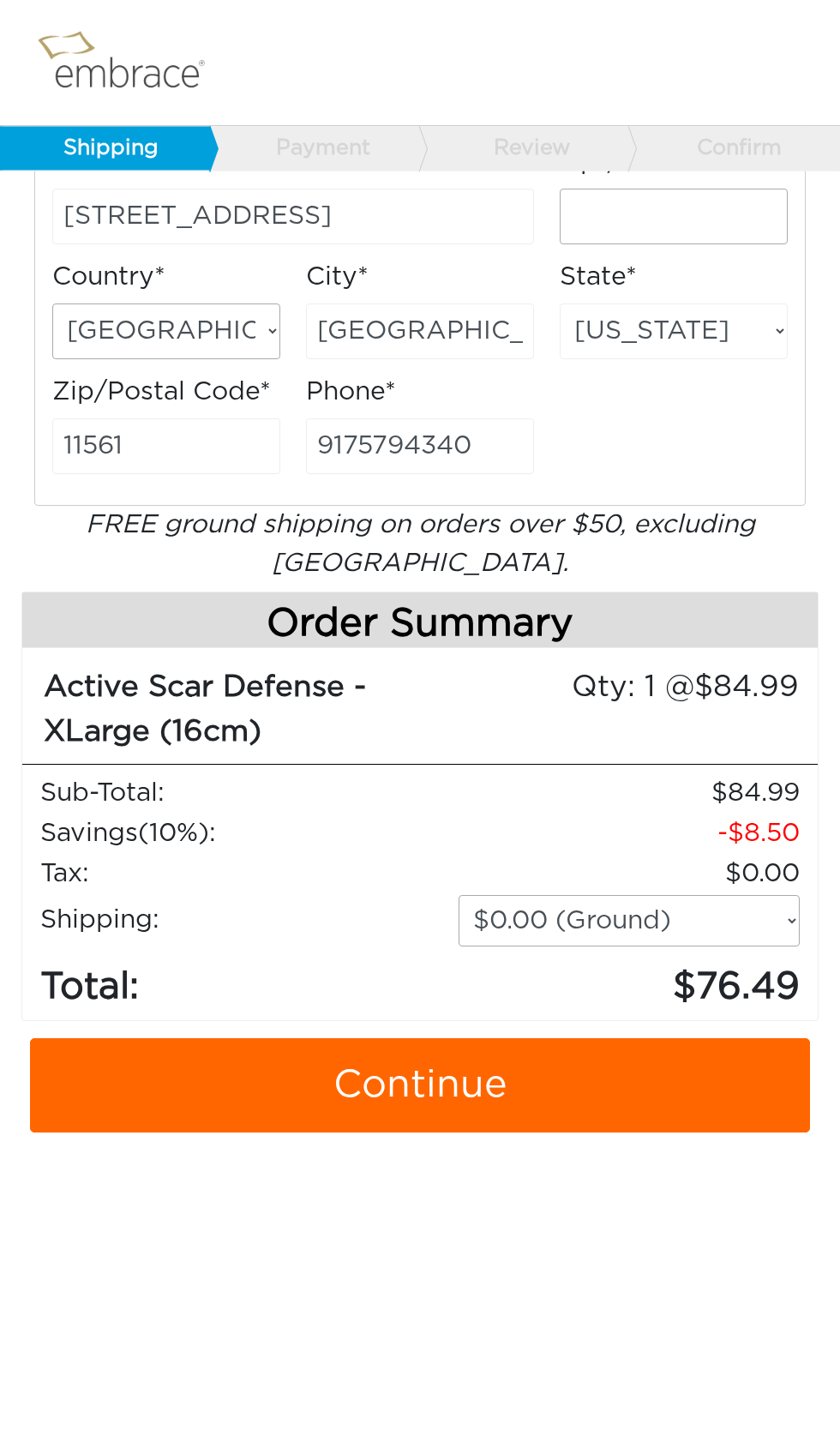
scroll to position [505, 0]
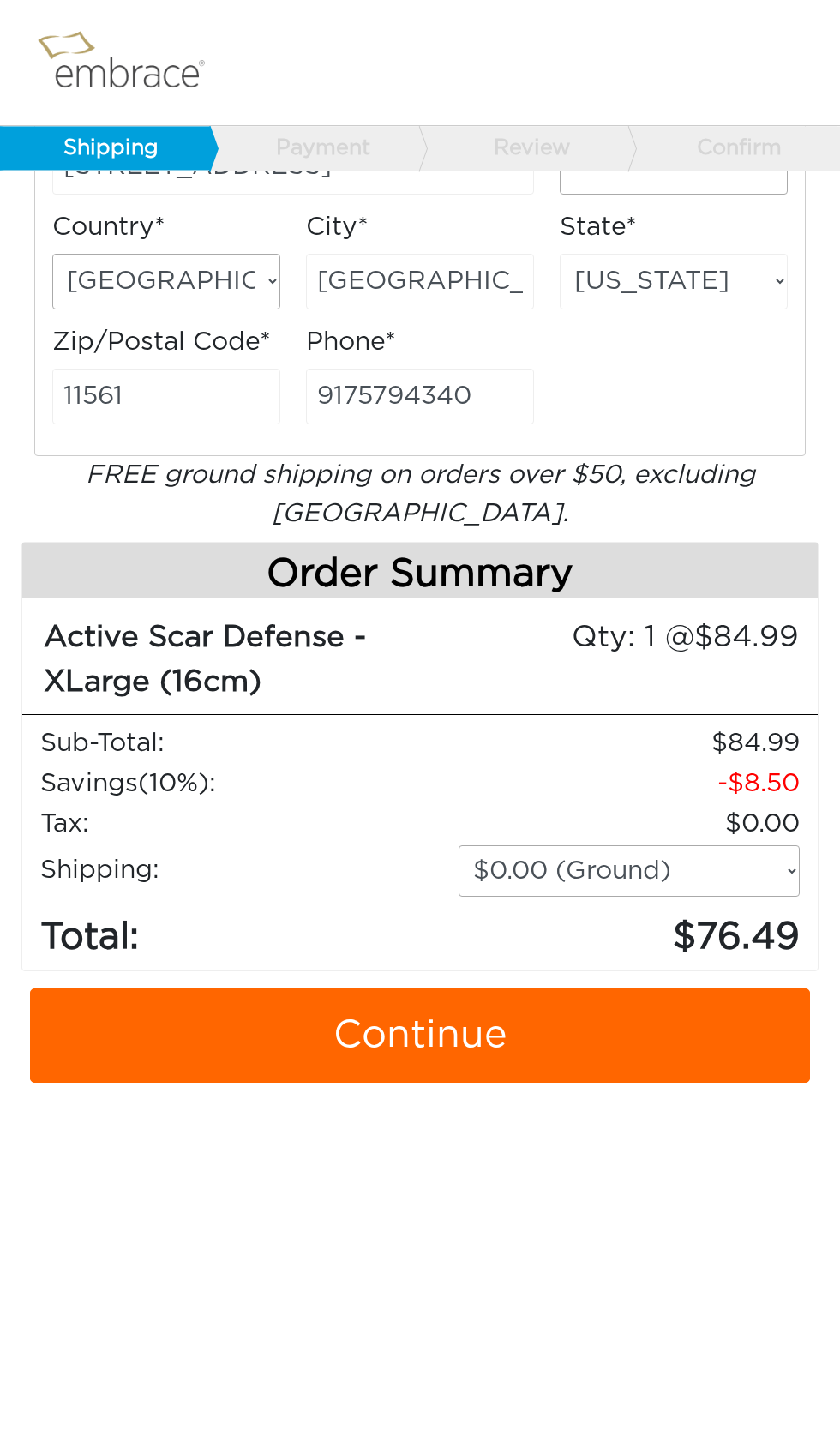
click at [500, 1018] on link "Continue" at bounding box center [420, 1035] width 780 height 94
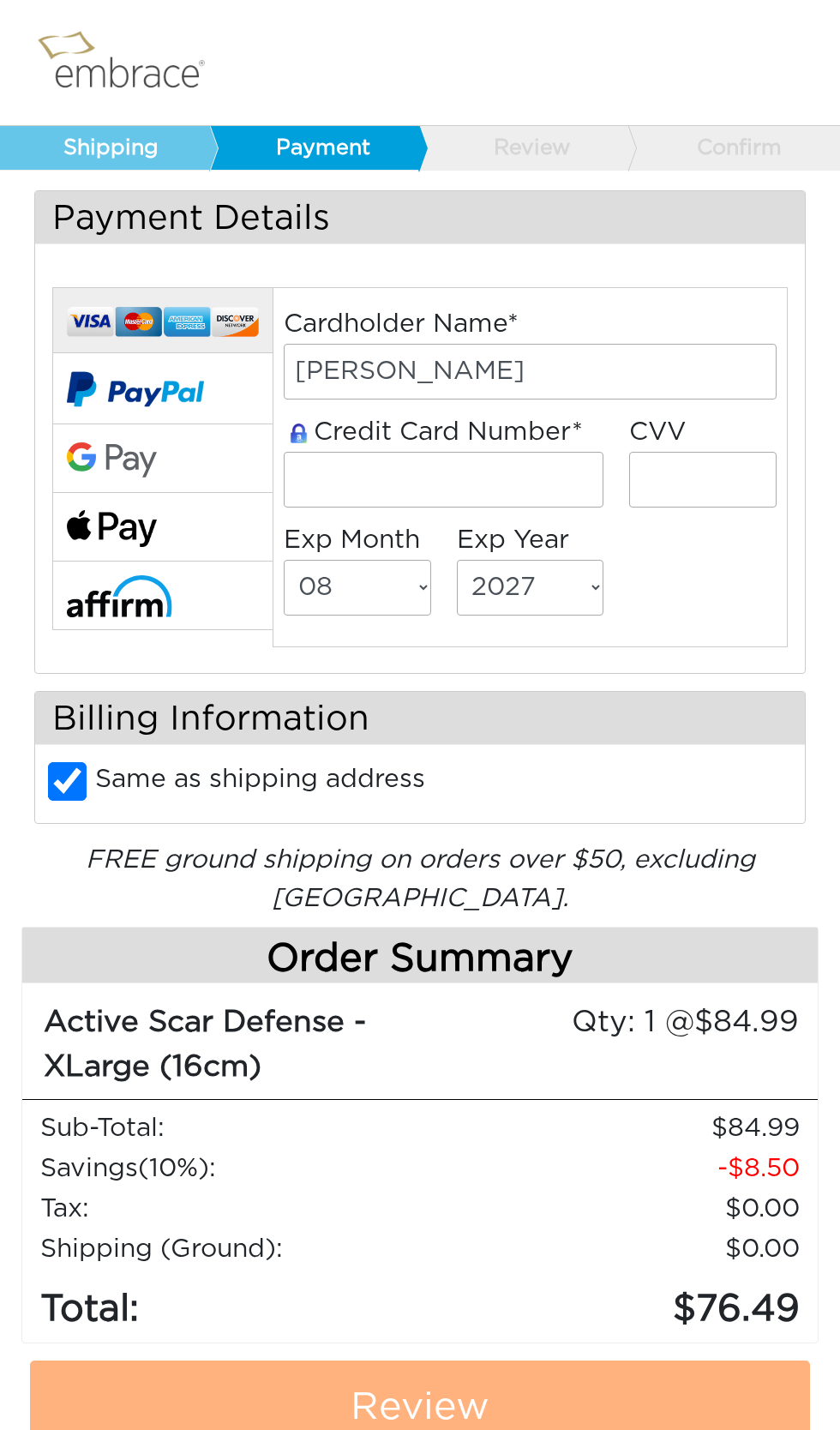
select select "8"
select select "2027"
click at [457, 471] on input "tel" at bounding box center [443, 480] width 320 height 56
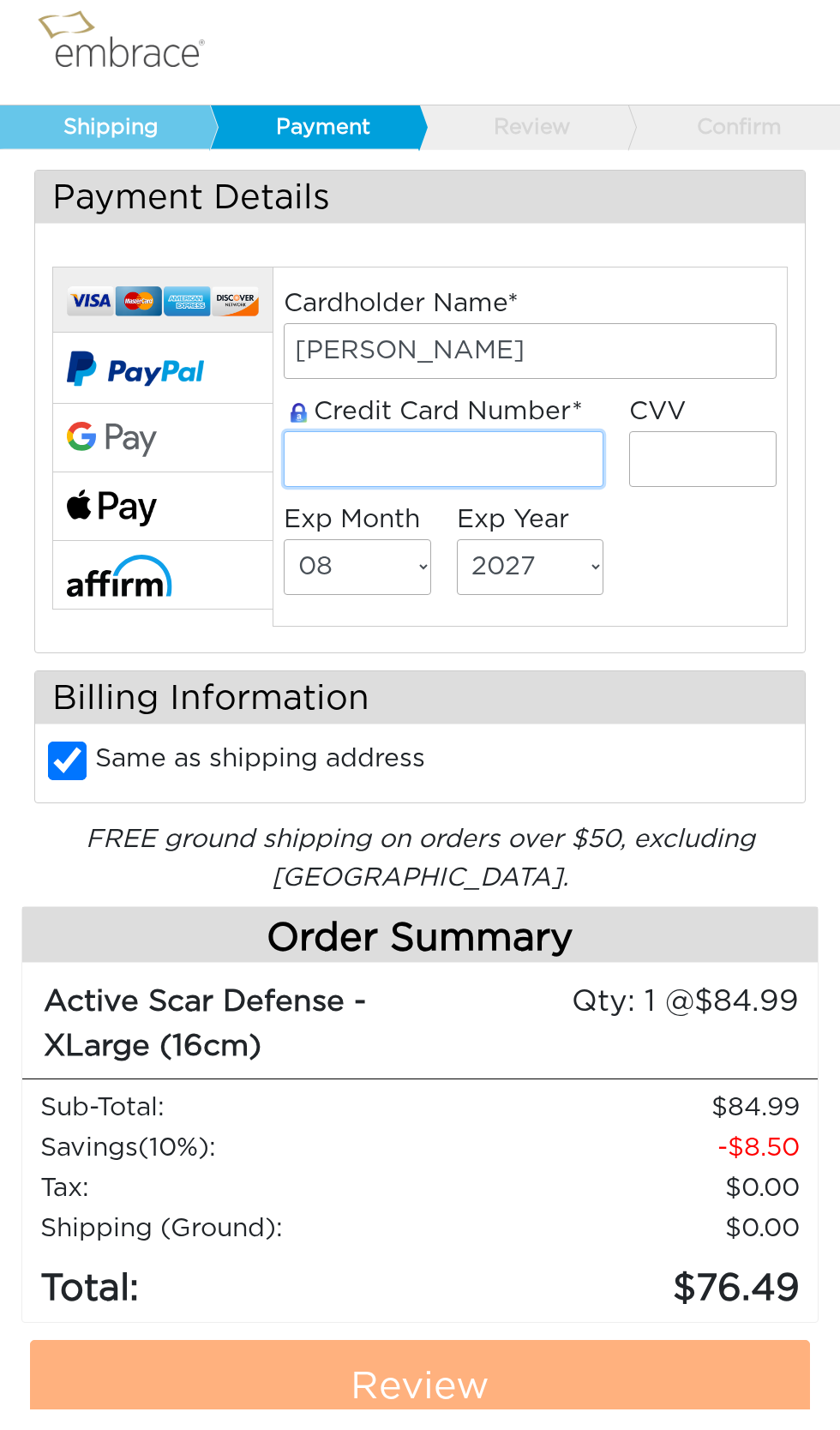
type input "6011012074515007"
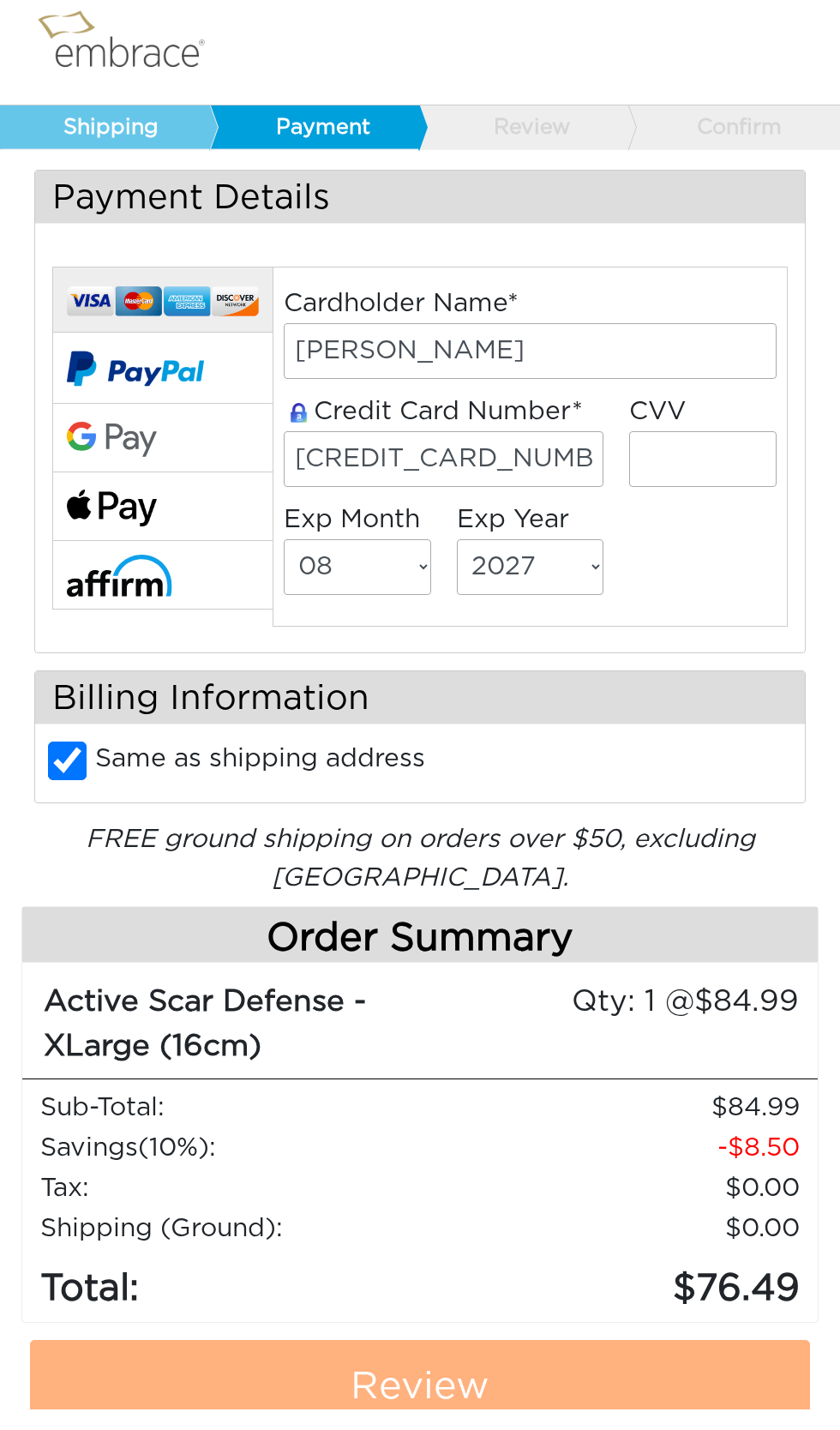
select select "5"
select select "2026"
click at [691, 461] on input "tel" at bounding box center [703, 480] width 147 height 56
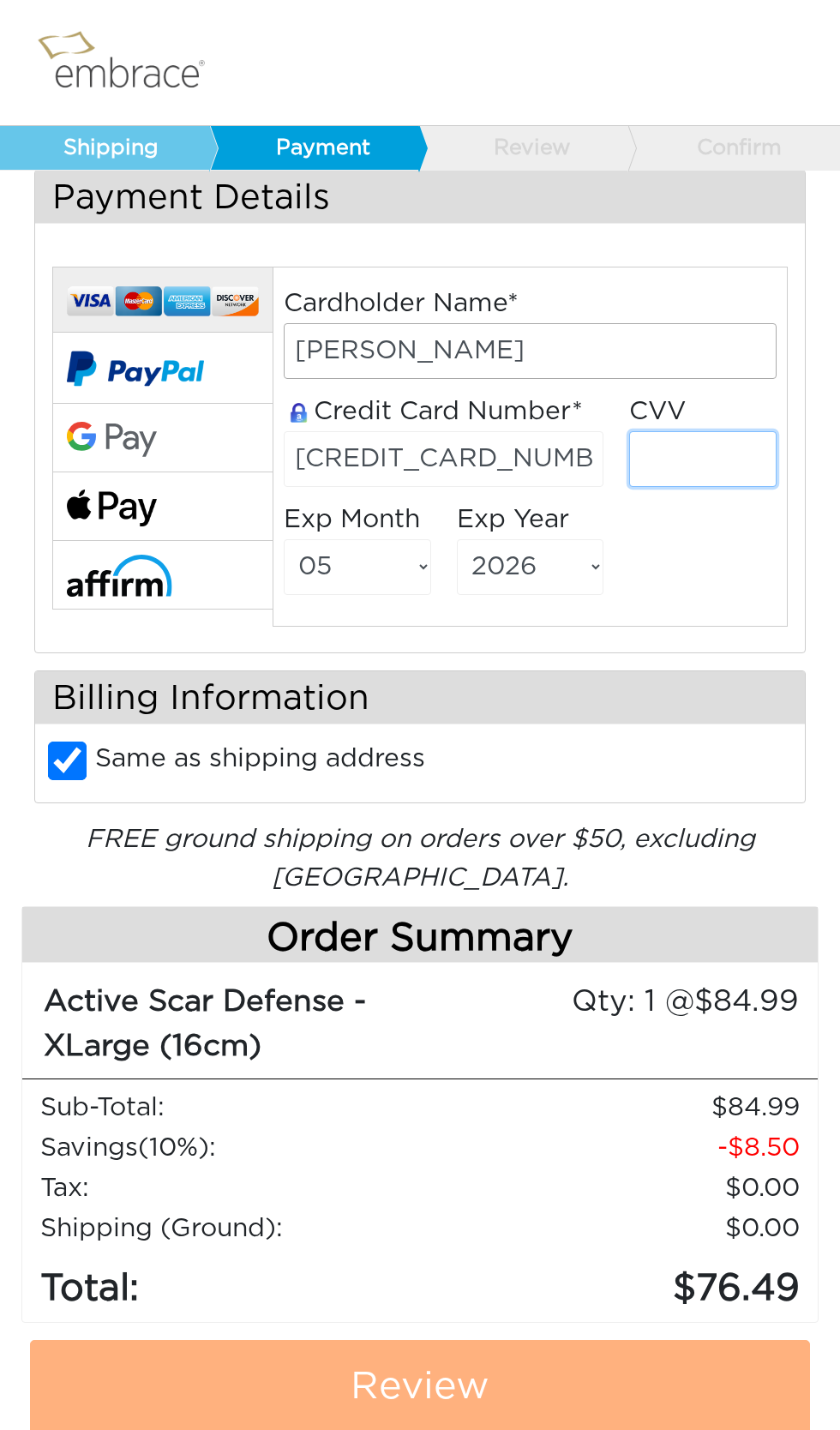
click at [684, 471] on input "tel" at bounding box center [703, 459] width 147 height 56
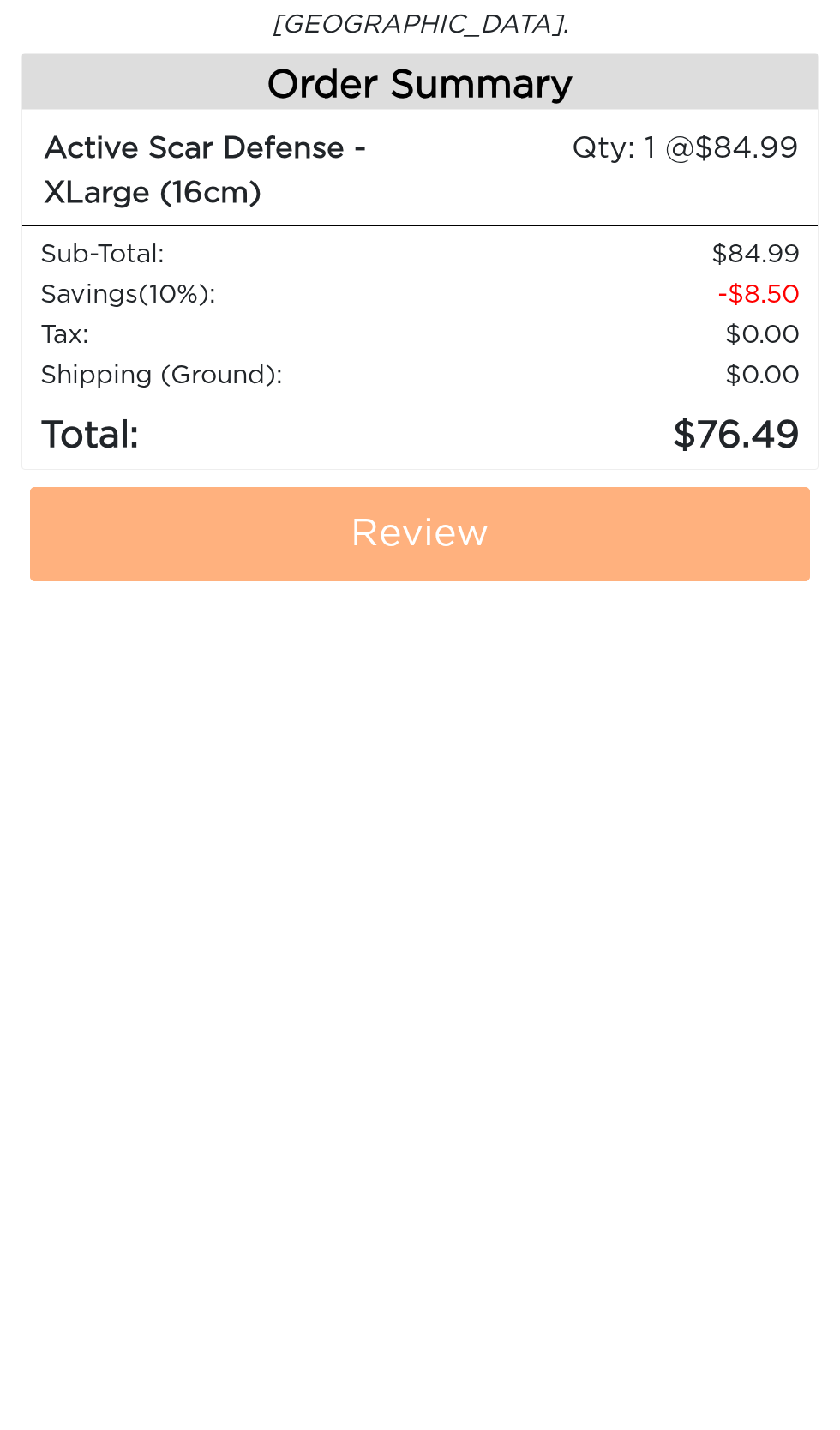
type input "513"
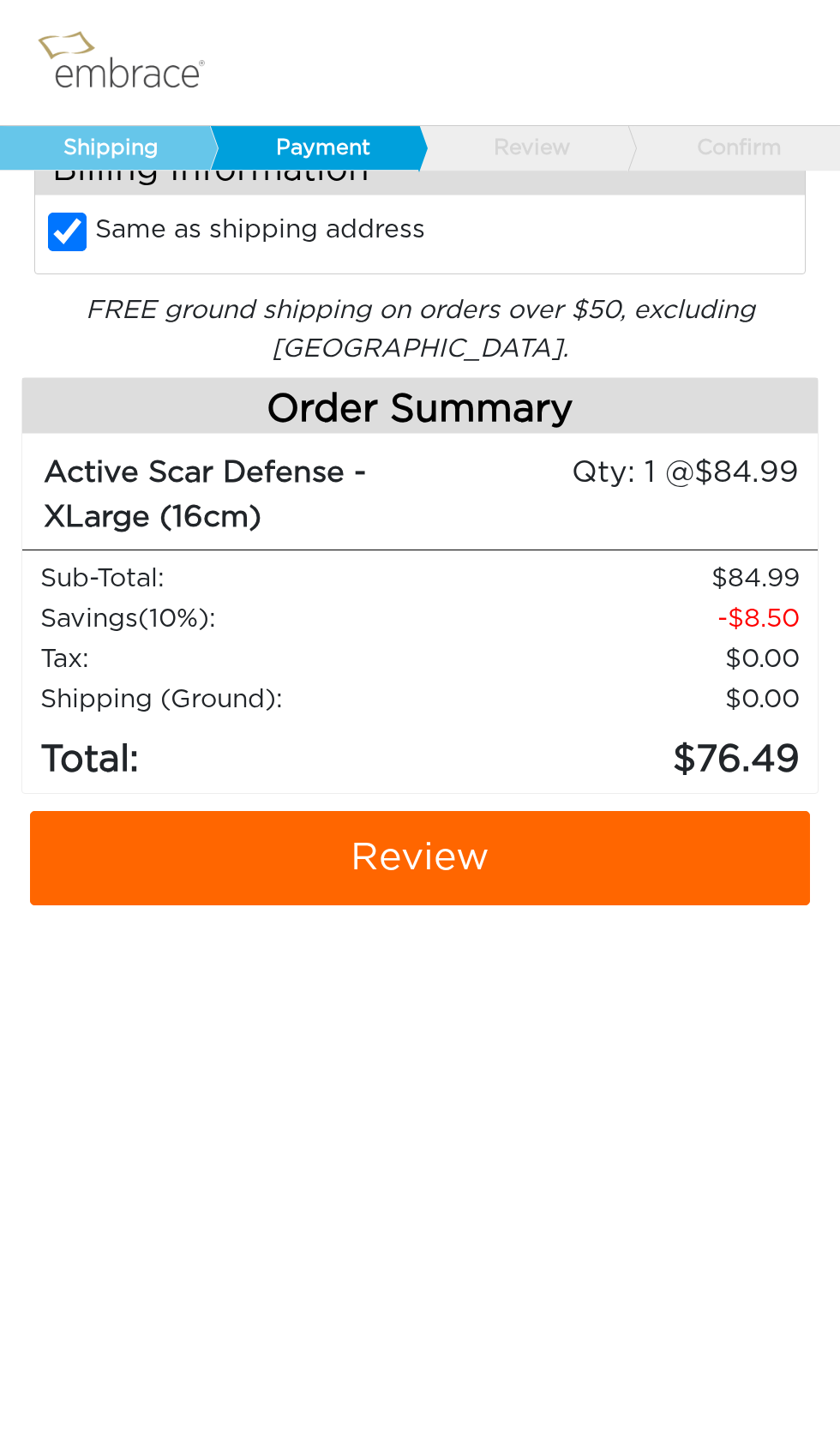
click at [499, 856] on link "Review" at bounding box center [420, 858] width 780 height 94
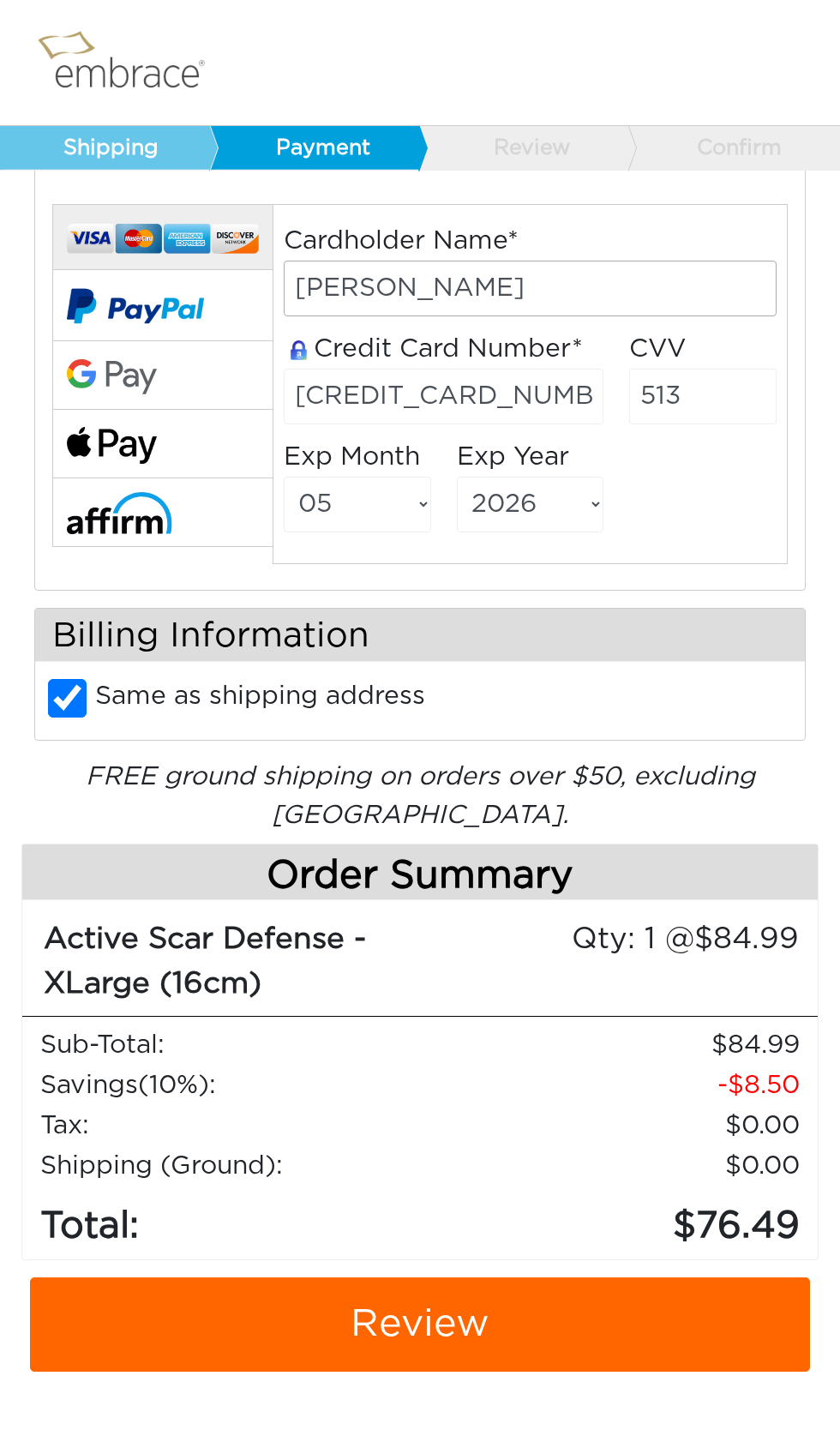
scroll to position [84, 0]
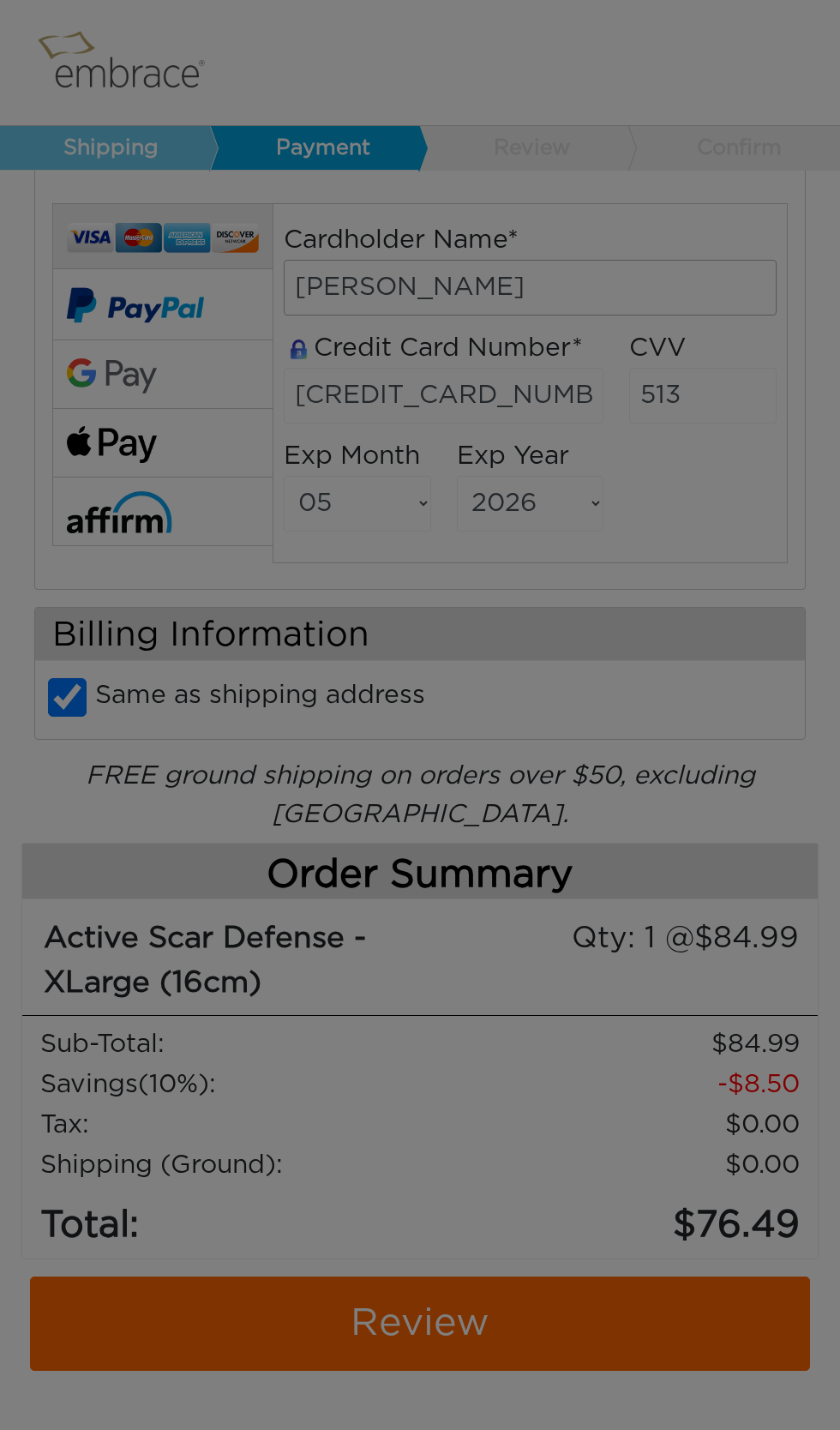
click at [442, 1324] on div at bounding box center [420, 715] width 840 height 1430
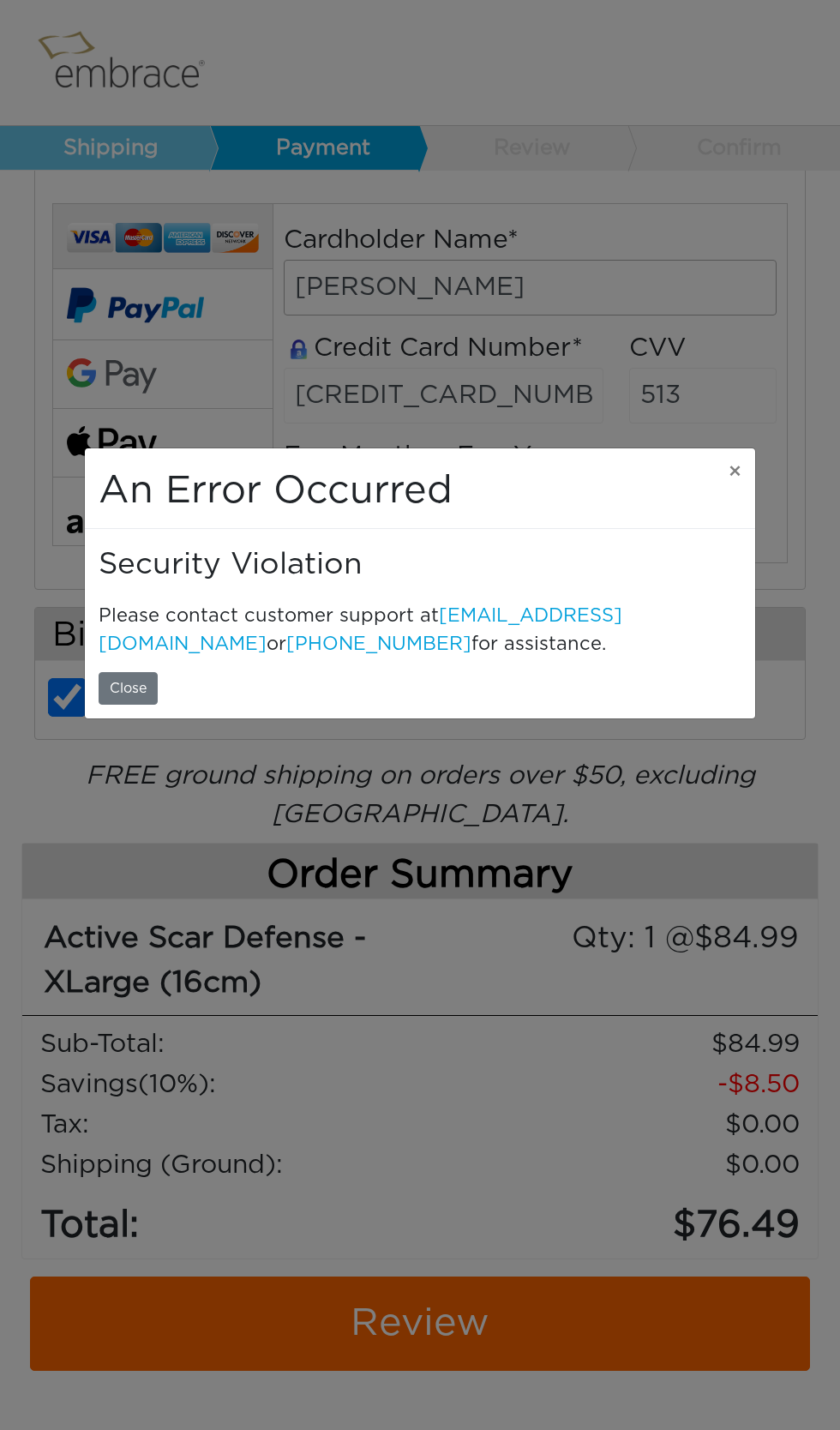
click at [731, 485] on button "×" at bounding box center [735, 473] width 41 height 48
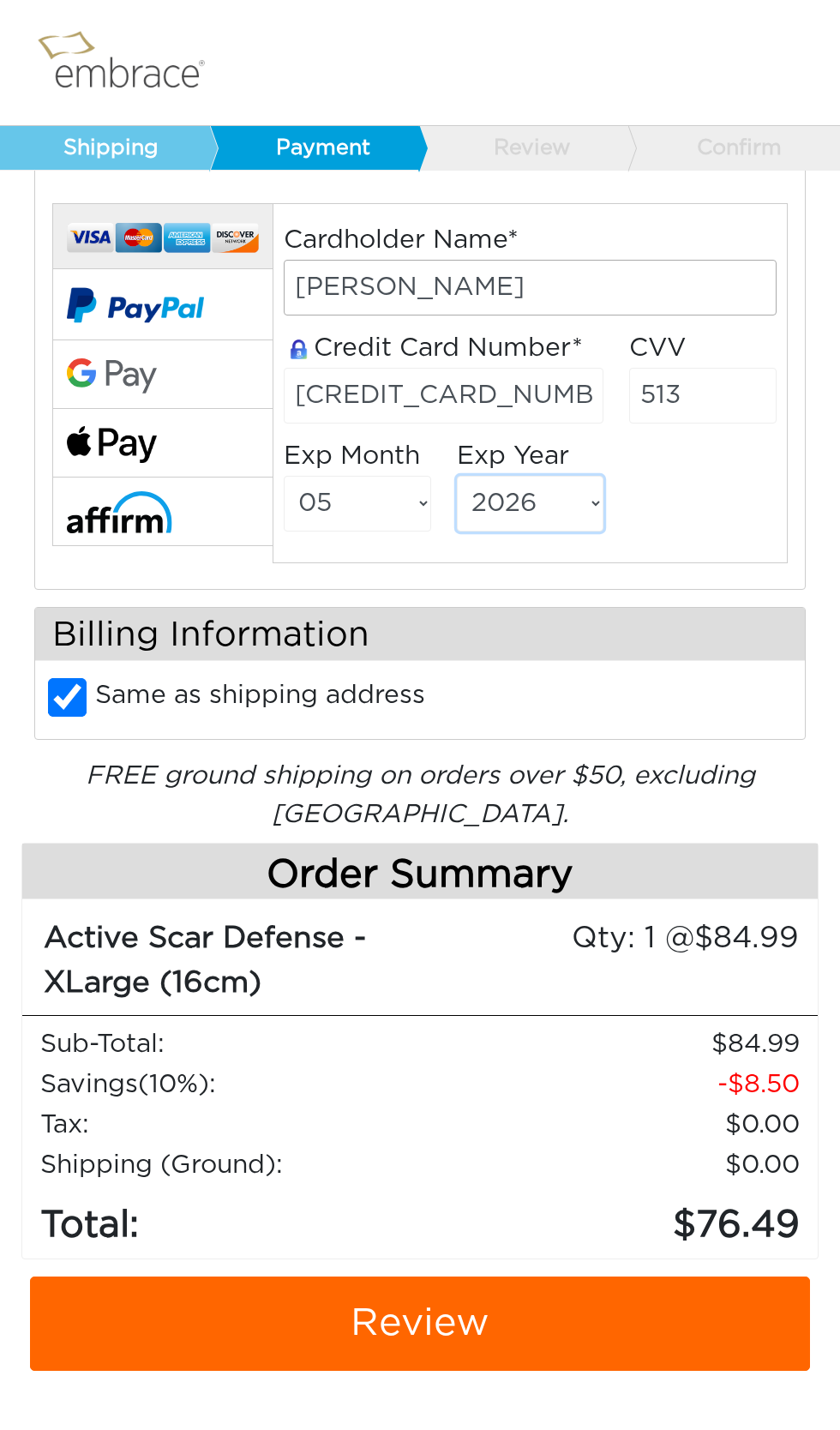
click at [604, 512] on select "2025 2026 2027 2028 2029 2030 2031 2032 2033 2034 2035 2036 2037 2038 2039" at bounding box center [530, 504] width 147 height 56
select select "2028"
click at [539, 1329] on link "Review" at bounding box center [420, 1323] width 780 height 94
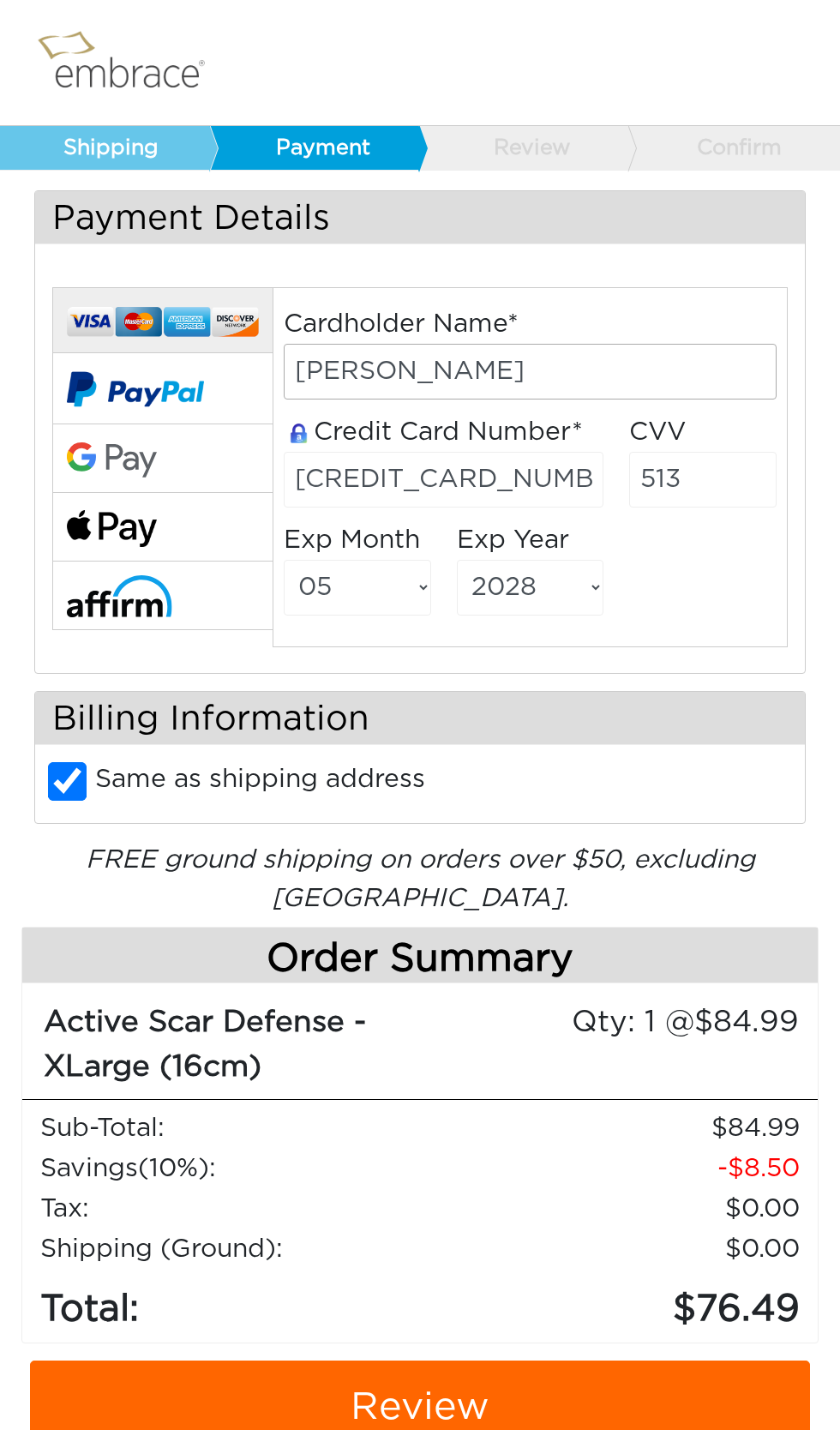
click at [441, 1415] on link "Review" at bounding box center [420, 1408] width 780 height 94
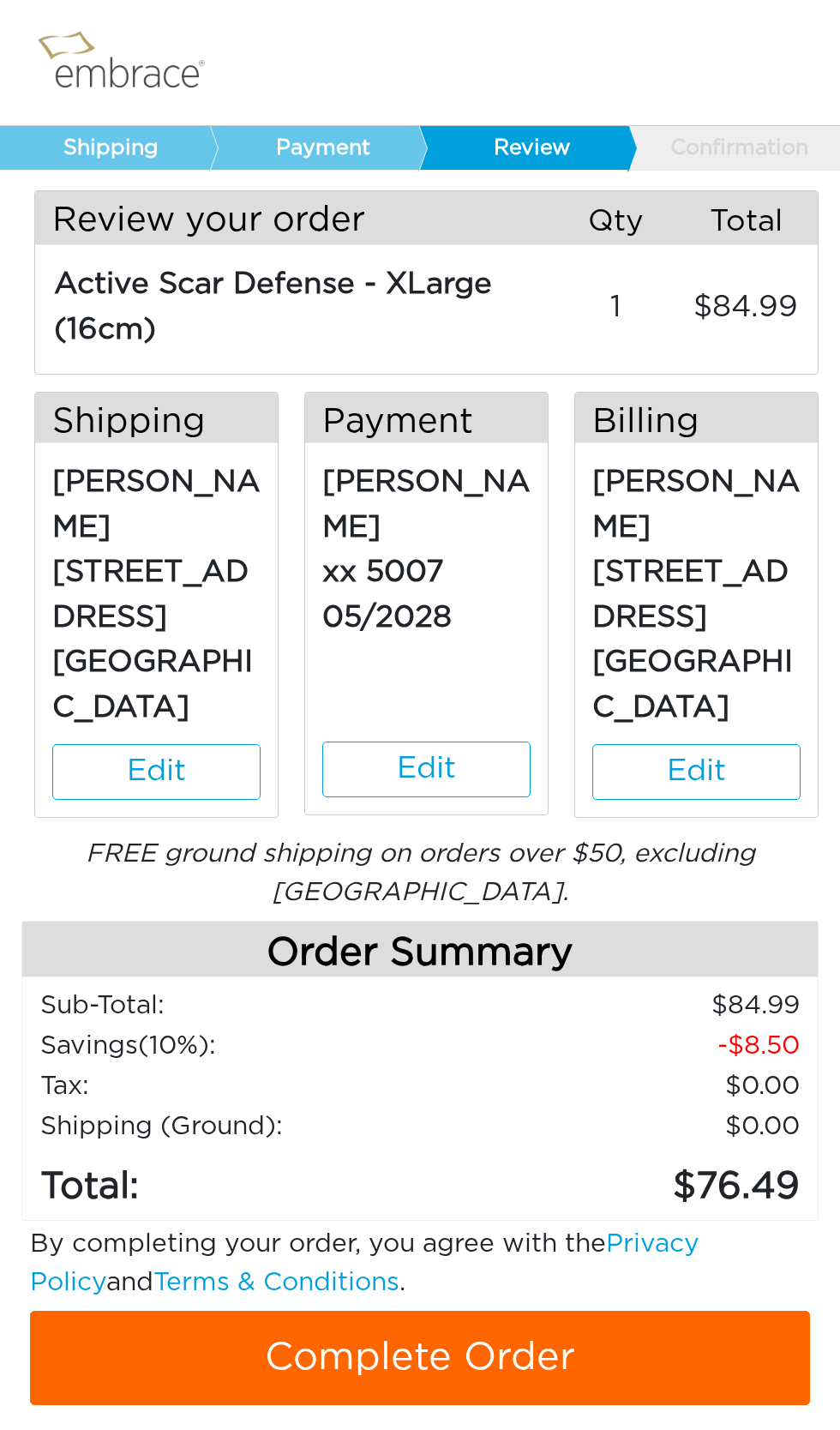
click at [498, 1351] on link "Complete Order" at bounding box center [420, 1358] width 780 height 94
